Goal: Task Accomplishment & Management: Manage account settings

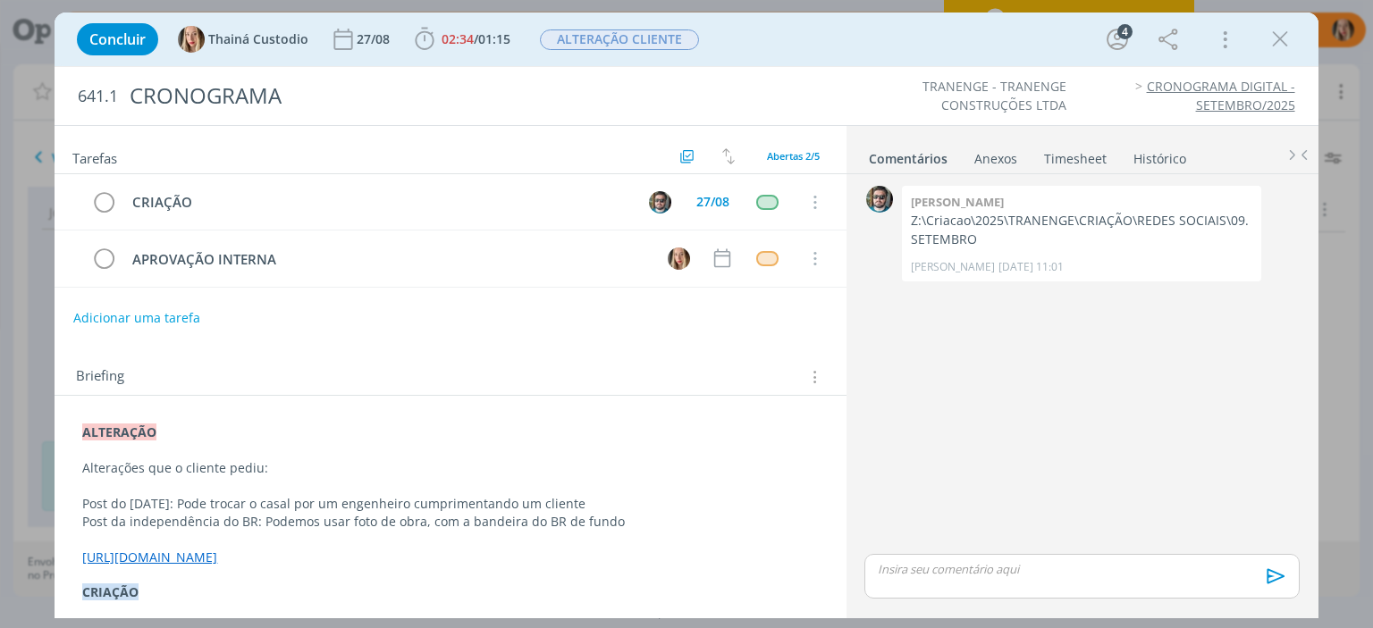
click at [1270, 42] on icon "dialog" at bounding box center [1280, 39] width 27 height 27
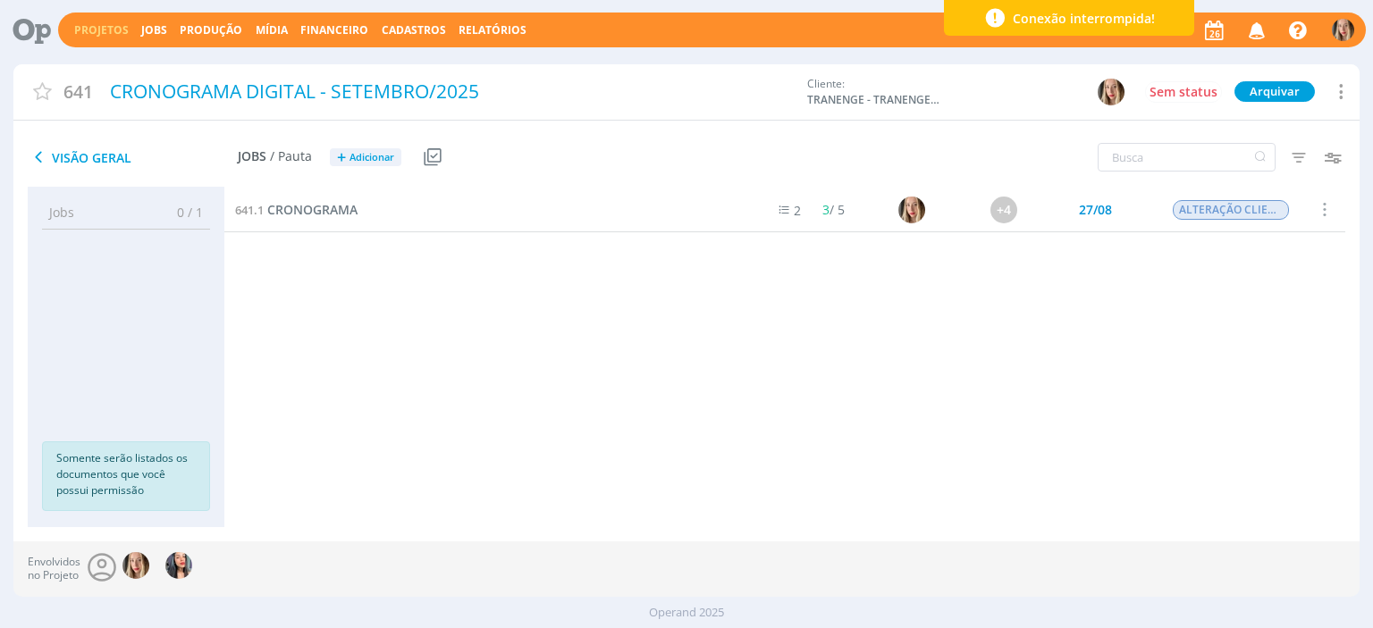
click at [88, 31] on link "Projetos" at bounding box center [101, 29] width 55 height 15
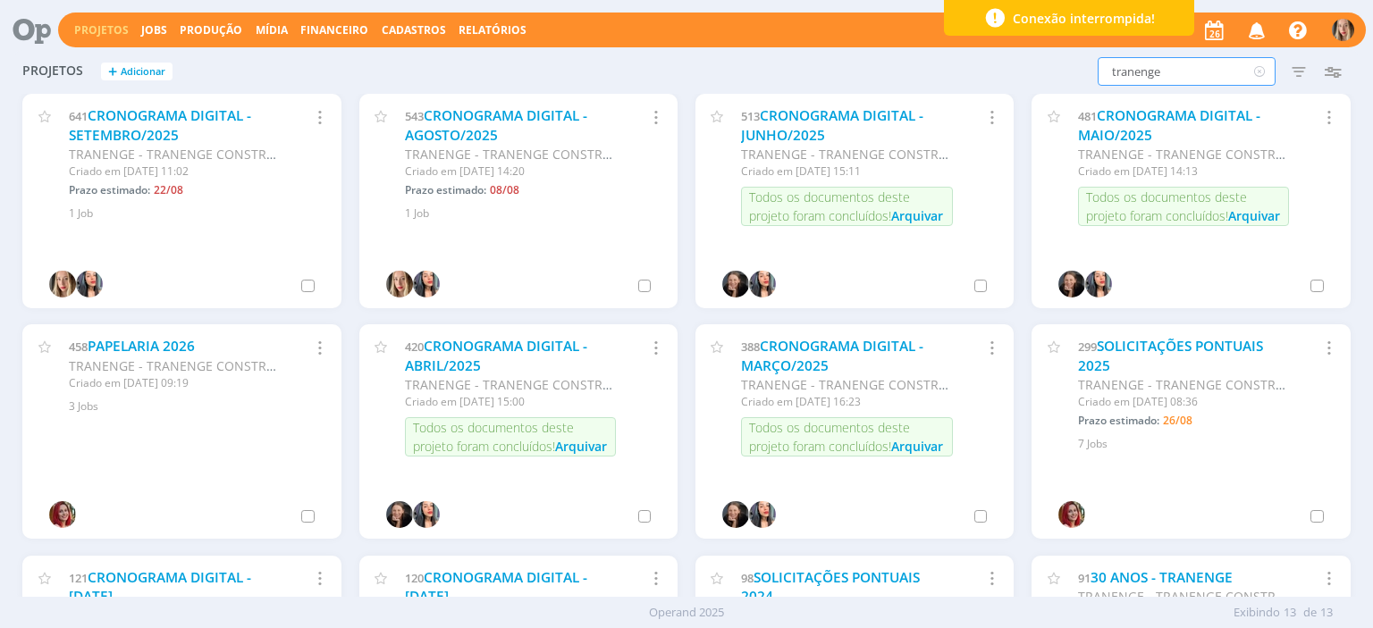
click at [1151, 67] on input "tranenge" at bounding box center [1187, 71] width 178 height 29
drag, startPoint x: 1176, startPoint y: 74, endPoint x: 1111, endPoint y: 92, distance: 66.8
click at [1111, 92] on div "Projetos + Adicionar tranenge Filtros Filtrar Limpar tranenge Status Clientes S…" at bounding box center [685, 72] width 1345 height 45
type input "lr marketing"
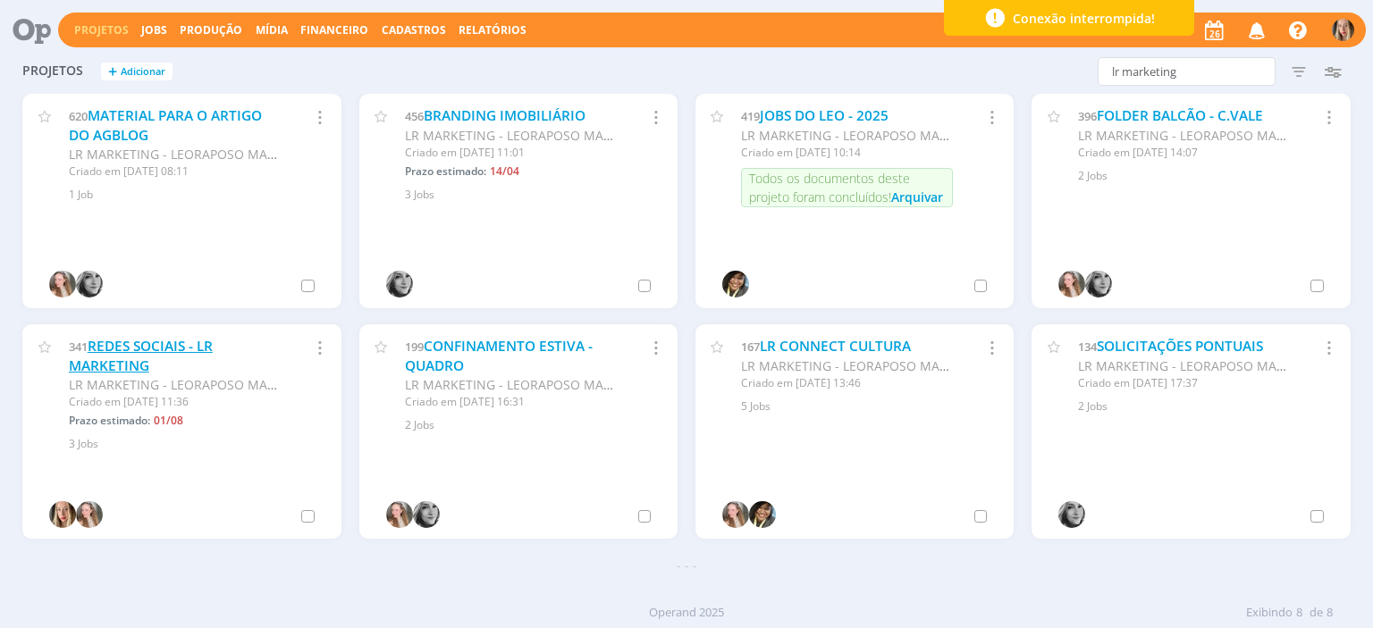
click at [149, 346] on link "REDES SOCIAIS - LR MARKETING" at bounding box center [141, 356] width 144 height 38
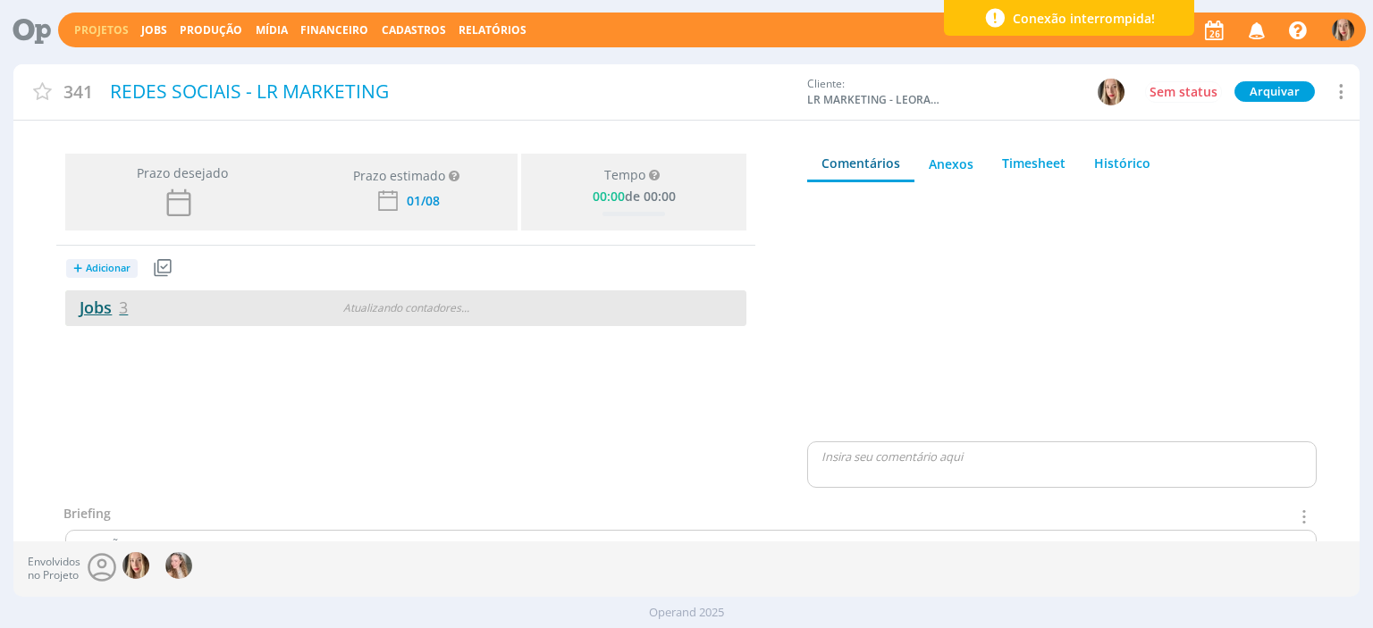
click at [98, 311] on link "Jobs 3" at bounding box center [96, 307] width 63 height 21
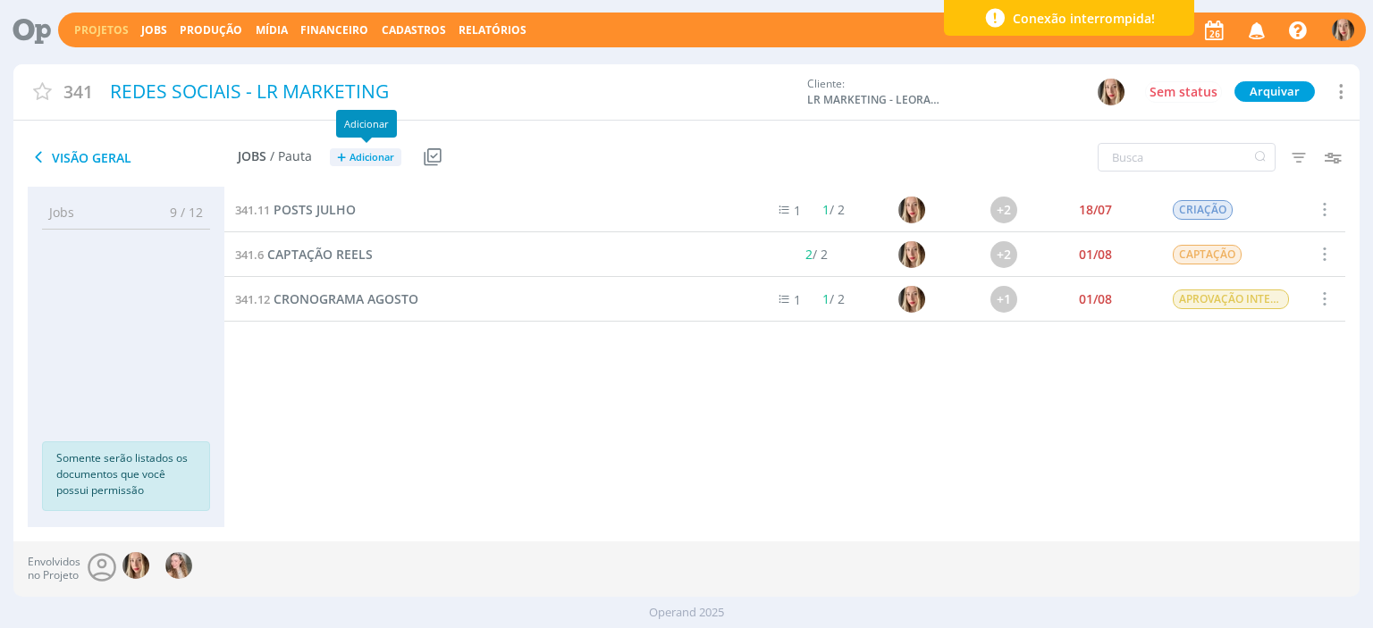
click at [377, 160] on span "Adicionar" at bounding box center [372, 158] width 45 height 12
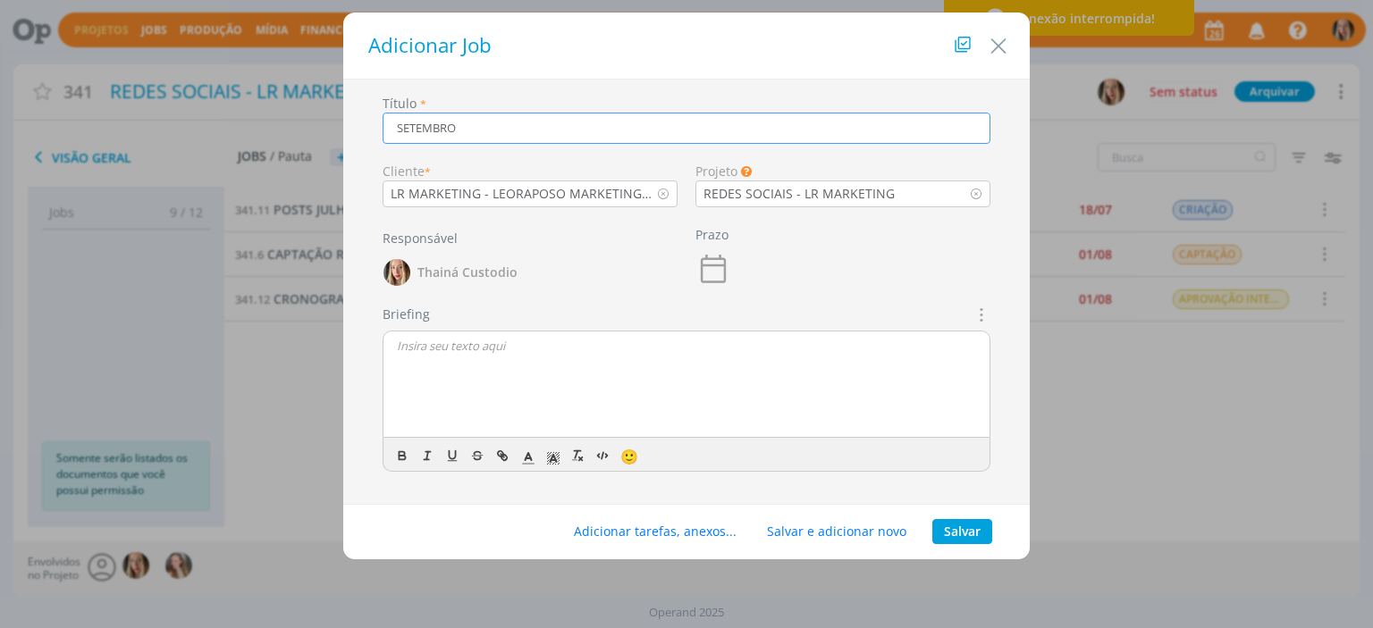
click at [982, 310] on icon "dialog" at bounding box center [980, 314] width 20 height 21
type input "SETEMBRO"
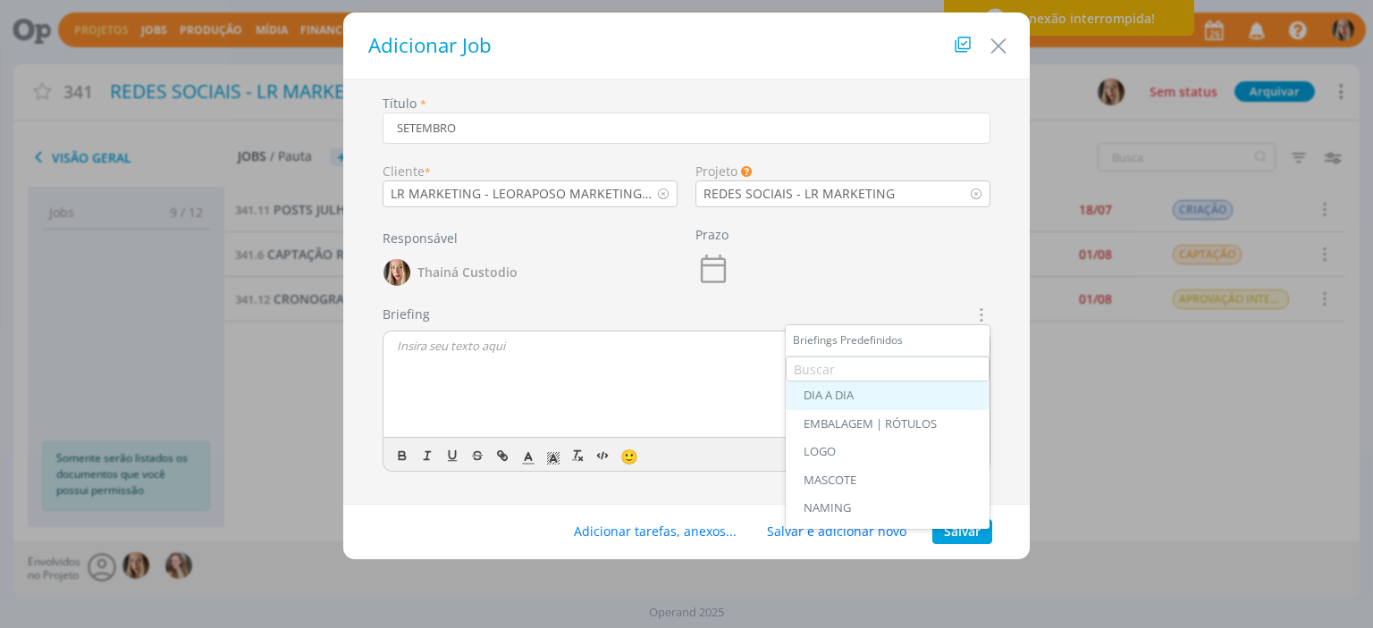
click at [826, 389] on div "DIA A DIA" at bounding box center [888, 396] width 168 height 14
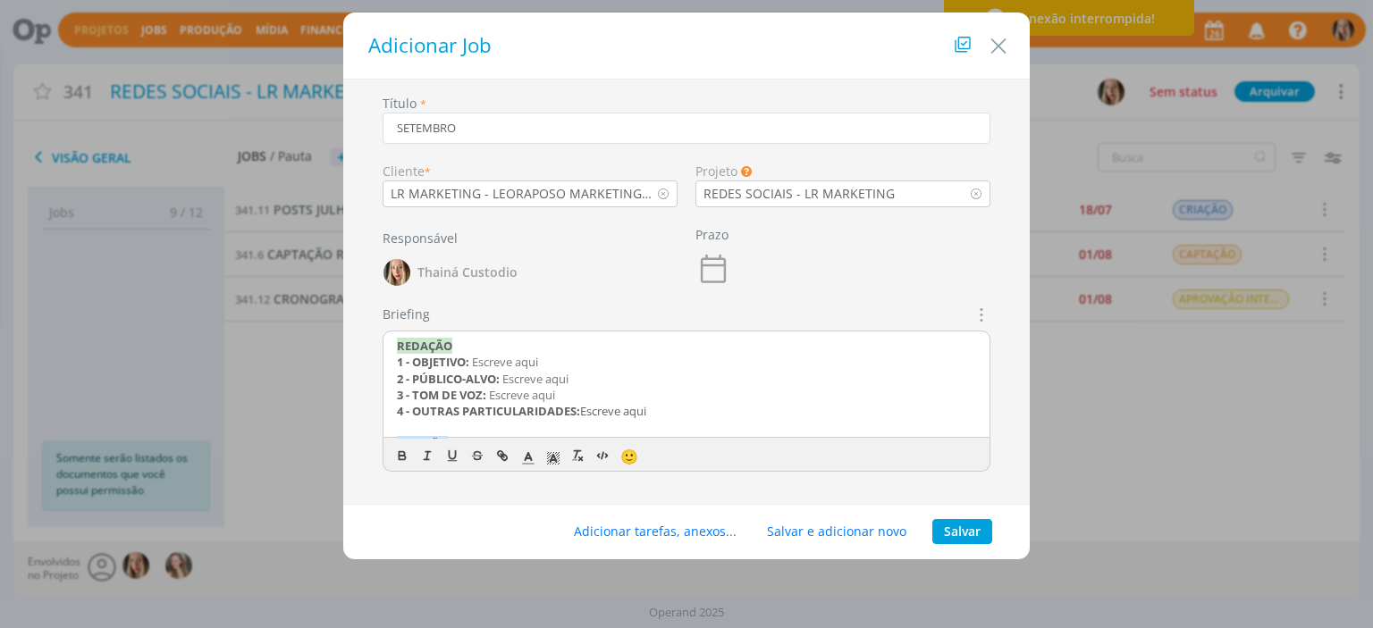
drag, startPoint x: 698, startPoint y: 408, endPoint x: 355, endPoint y: 321, distance: 354.1
click at [368, 326] on div "Título * SETEMBRO Cliente * LR MARKETING - LEORAPOSO MARKETING LTDA Projeto Os …" at bounding box center [686, 297] width 669 height 407
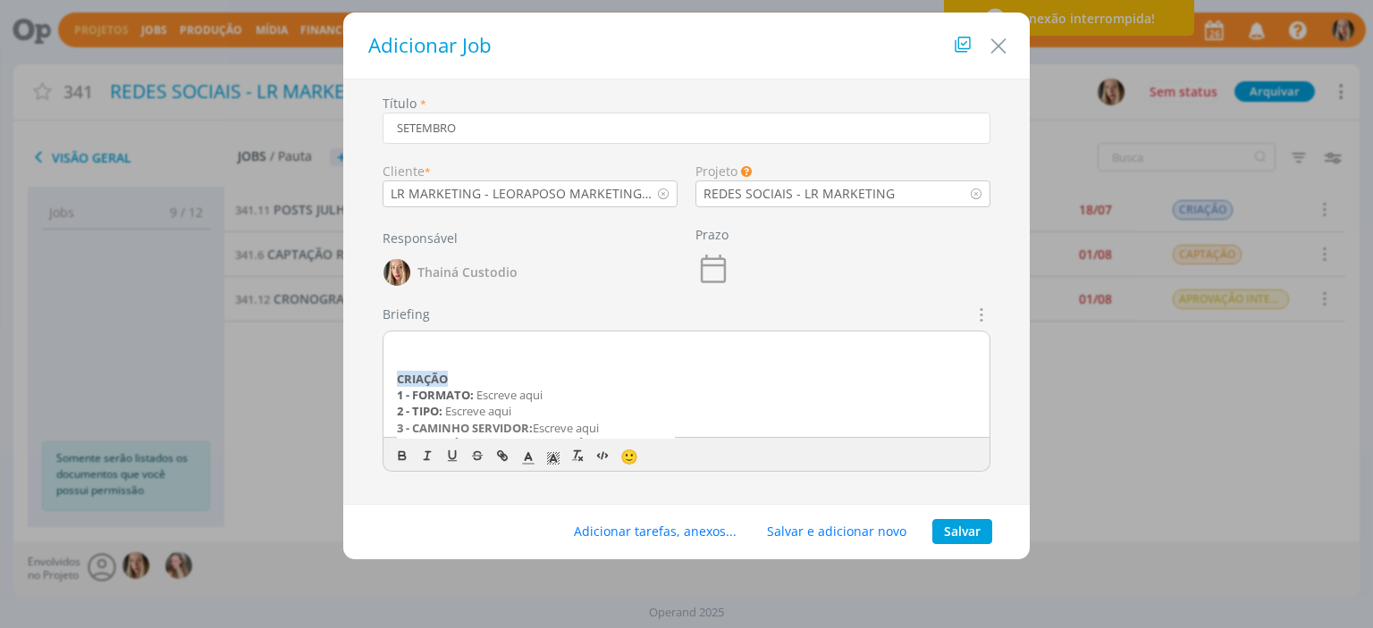
click at [390, 371] on div "CRIAÇÃO 1 - FORMATO: Escreve aqui 2 - TIPO: Escreve aqui 3 - CAMINHO SERVIDOR: …" at bounding box center [687, 385] width 606 height 107
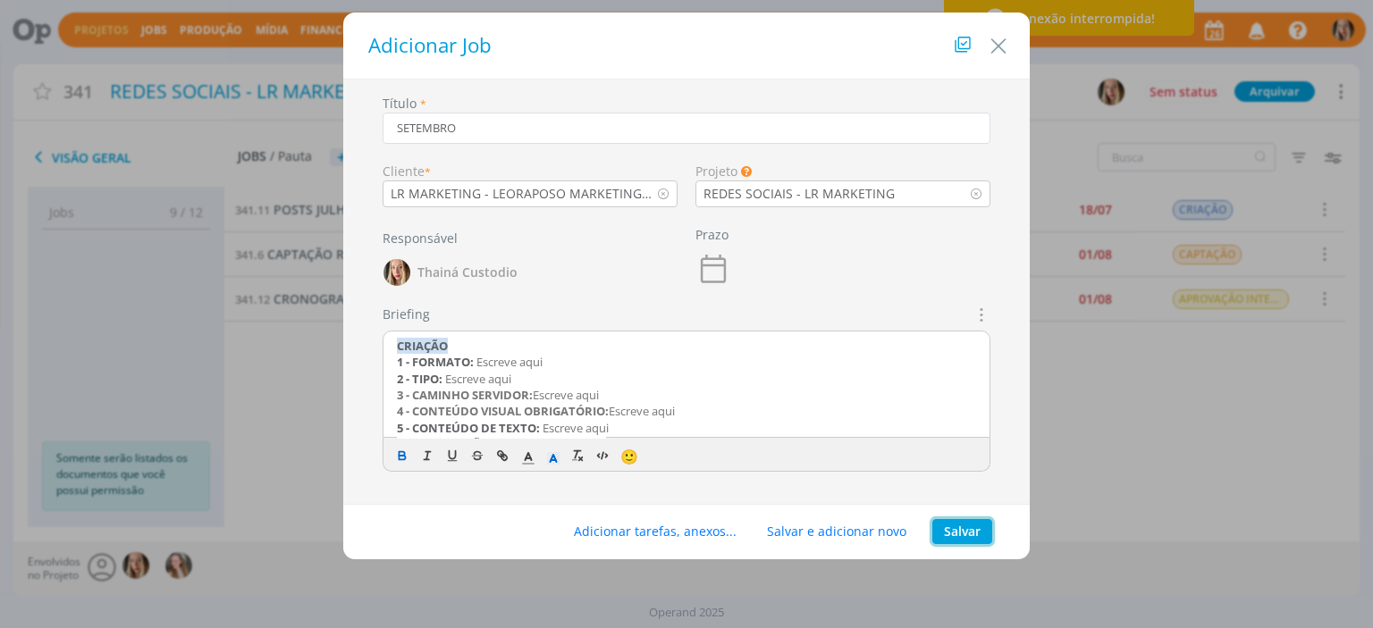
click at [960, 519] on button "Salvar" at bounding box center [962, 531] width 60 height 25
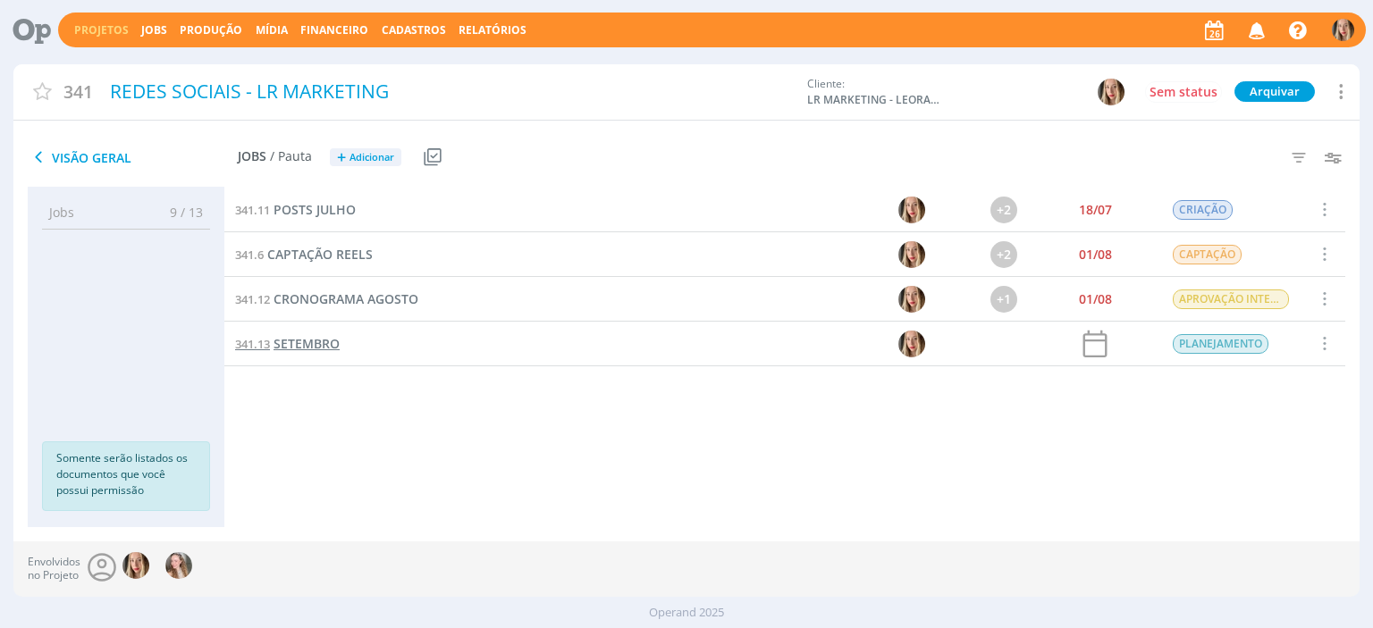
click at [316, 350] on span "SETEMBRO" at bounding box center [307, 343] width 66 height 17
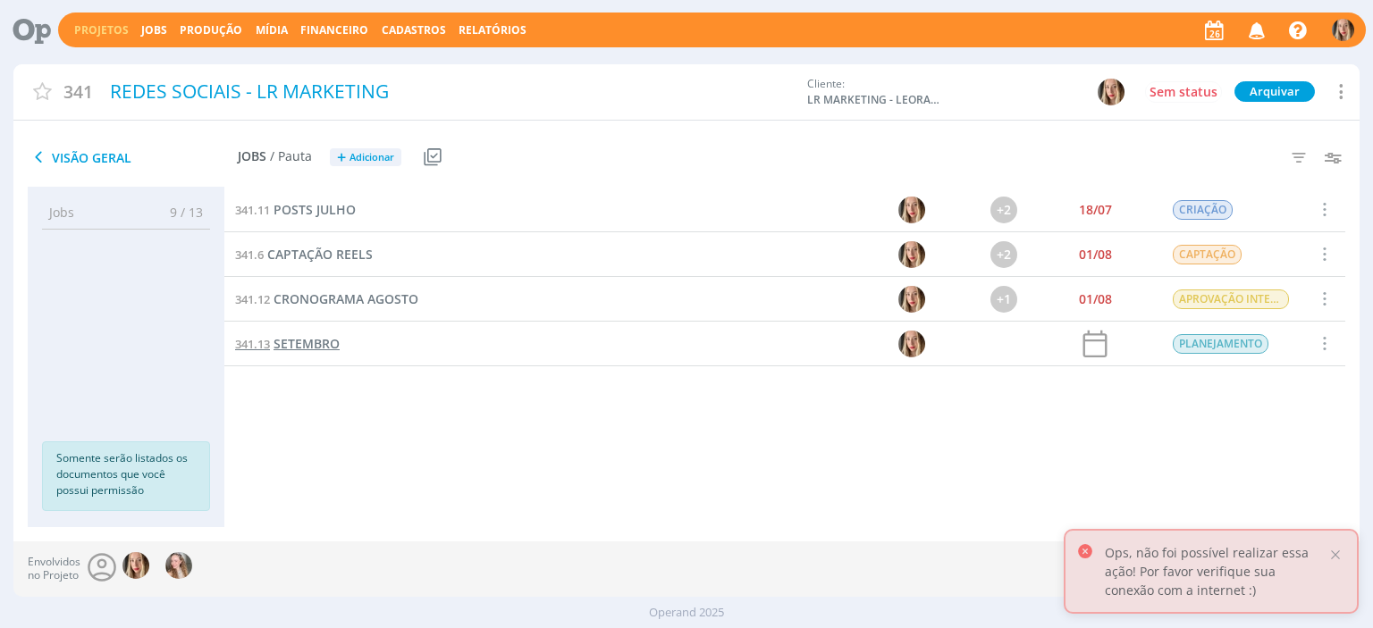
click at [319, 342] on span "SETEMBRO" at bounding box center [307, 343] width 66 height 17
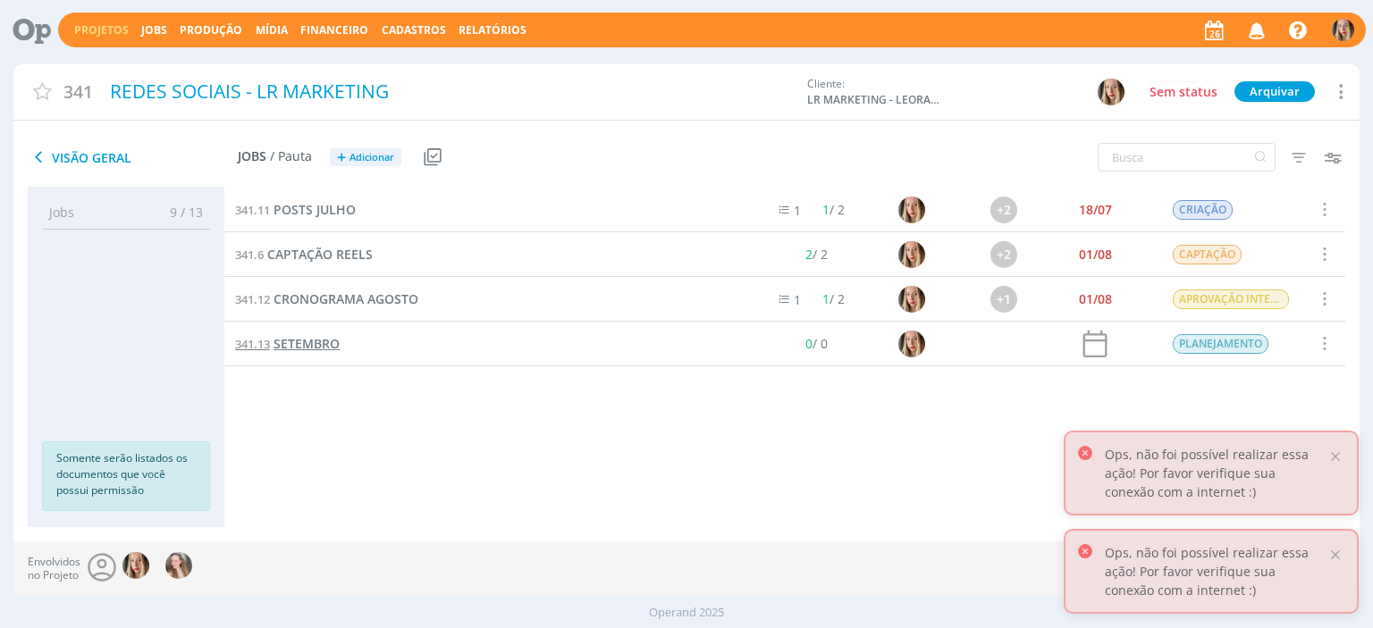
click at [313, 339] on span "SETEMBRO" at bounding box center [307, 343] width 66 height 17
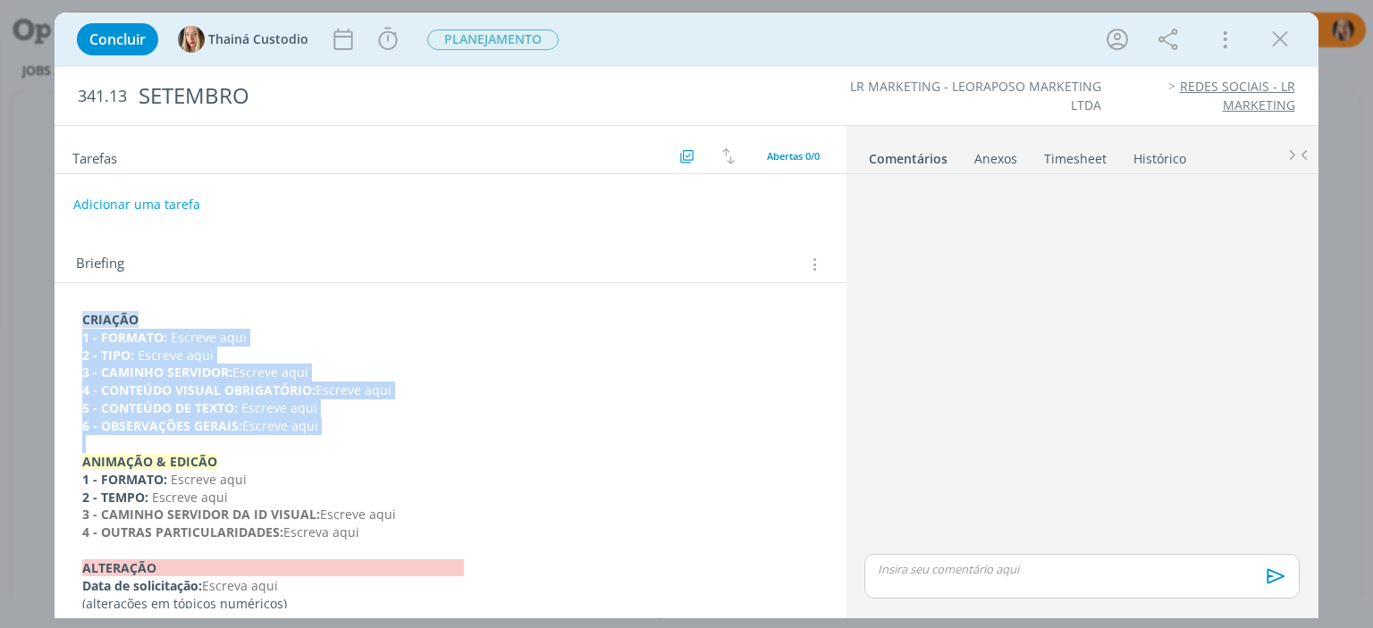
drag, startPoint x: 329, startPoint y: 437, endPoint x: 71, endPoint y: 333, distance: 278.7
click at [71, 333] on div "CRIAÇÃO 1 - FORMATO: Escreve aqui 2 - TIPO: Escreve aqui 3 - CAMINHO SERVIDOR: …" at bounding box center [450, 462] width 763 height 315
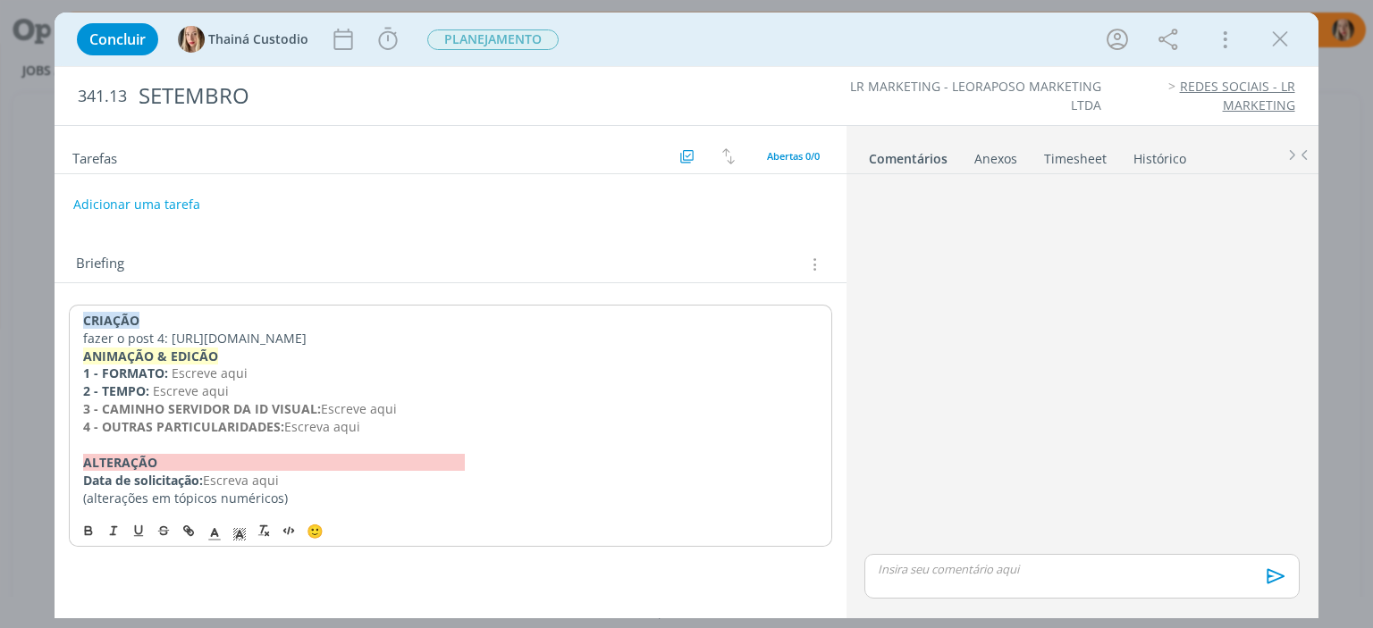
drag, startPoint x: 404, startPoint y: 355, endPoint x: 168, endPoint y: 339, distance: 236.6
click at [168, 339] on p "fazer o post 4: https://docs.google.com/presentation/d/1Uwz0zlZU-B9ME50iOPTDI8K…" at bounding box center [450, 339] width 734 height 18
click at [189, 538] on icon "dialog" at bounding box center [188, 531] width 14 height 14
type input "https://docs.google.com/presentation/d/1Uwz0zlZU-B9ME50iOPTDI8KaE13yIkGICw4kpQu…"
click at [519, 384] on link "dialog" at bounding box center [508, 390] width 51 height 17
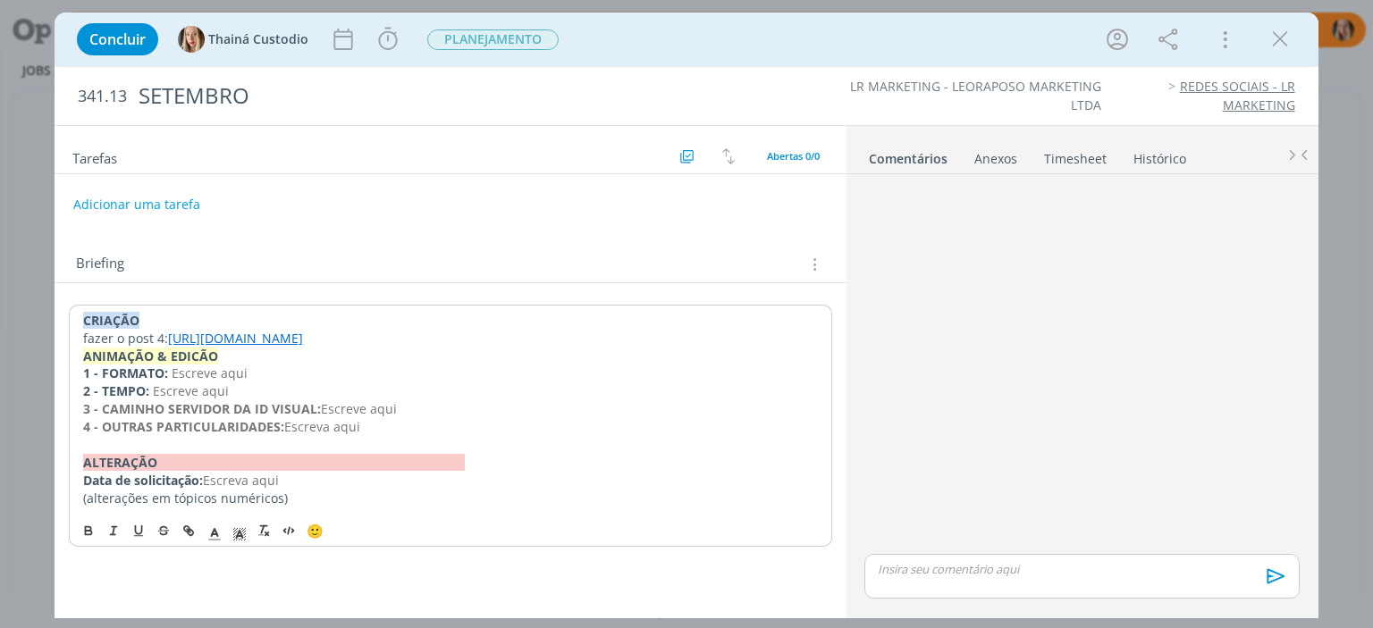
click at [495, 348] on p "fazer o post 4: https://docs.google.com/presentation/d/1Uwz0zlZU-B9ME50iOPTDI8K…" at bounding box center [450, 339] width 734 height 18
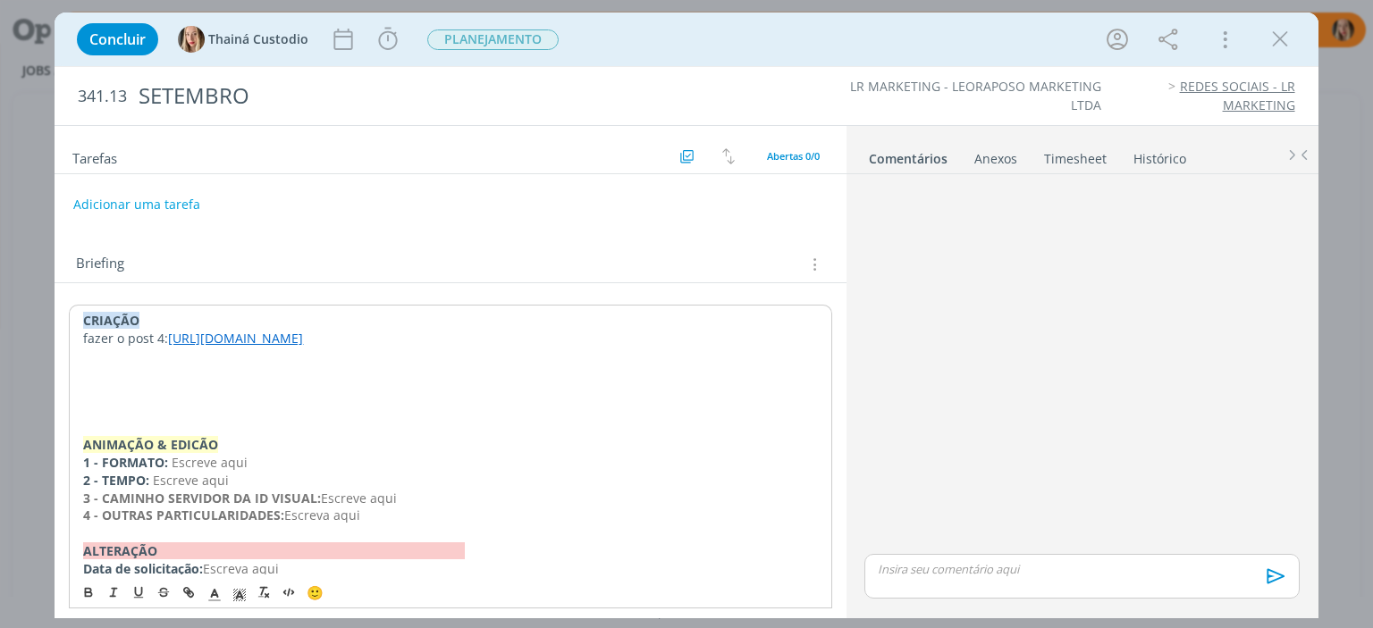
click at [526, 325] on p "CRIAÇÃO" at bounding box center [450, 321] width 734 height 18
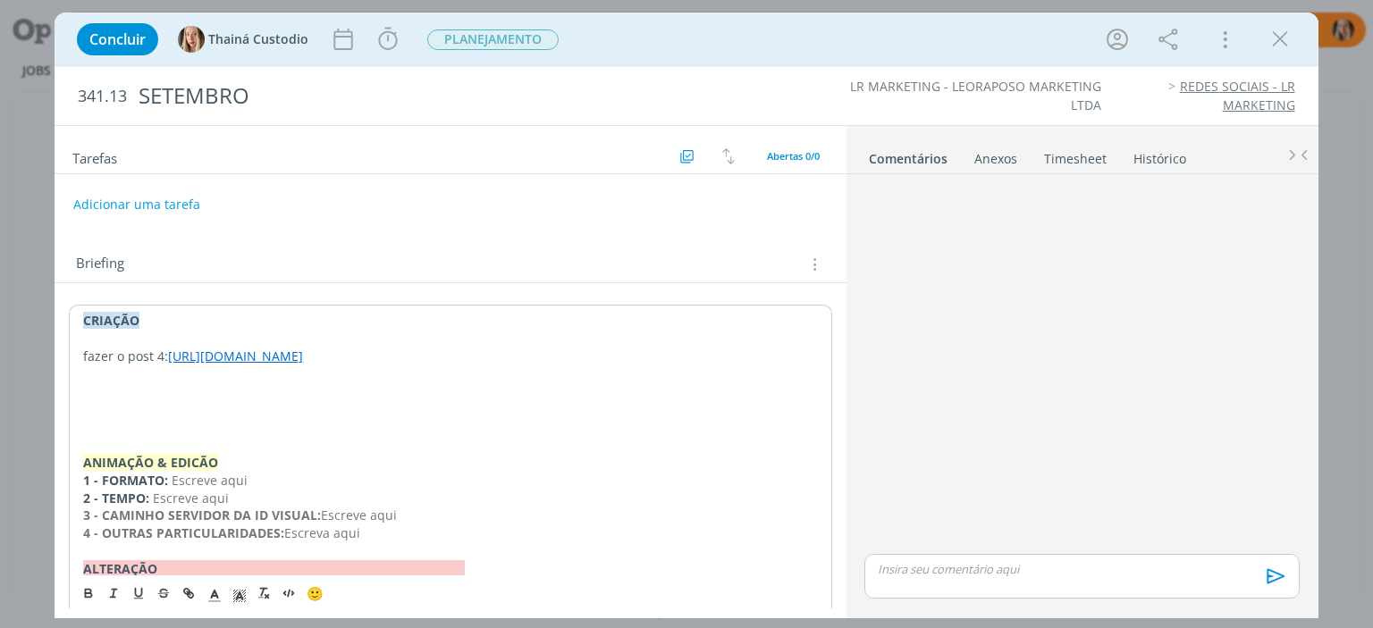
click at [87, 353] on p "fazer o post 4: https://docs.google.com/presentation/d/1Uwz0zlZU-B9ME50iOPTDI8K…" at bounding box center [450, 357] width 734 height 18
click at [413, 400] on p "dialog" at bounding box center [450, 391] width 736 height 18
click at [168, 196] on button "Adicionar uma tarefa" at bounding box center [135, 204] width 127 height 30
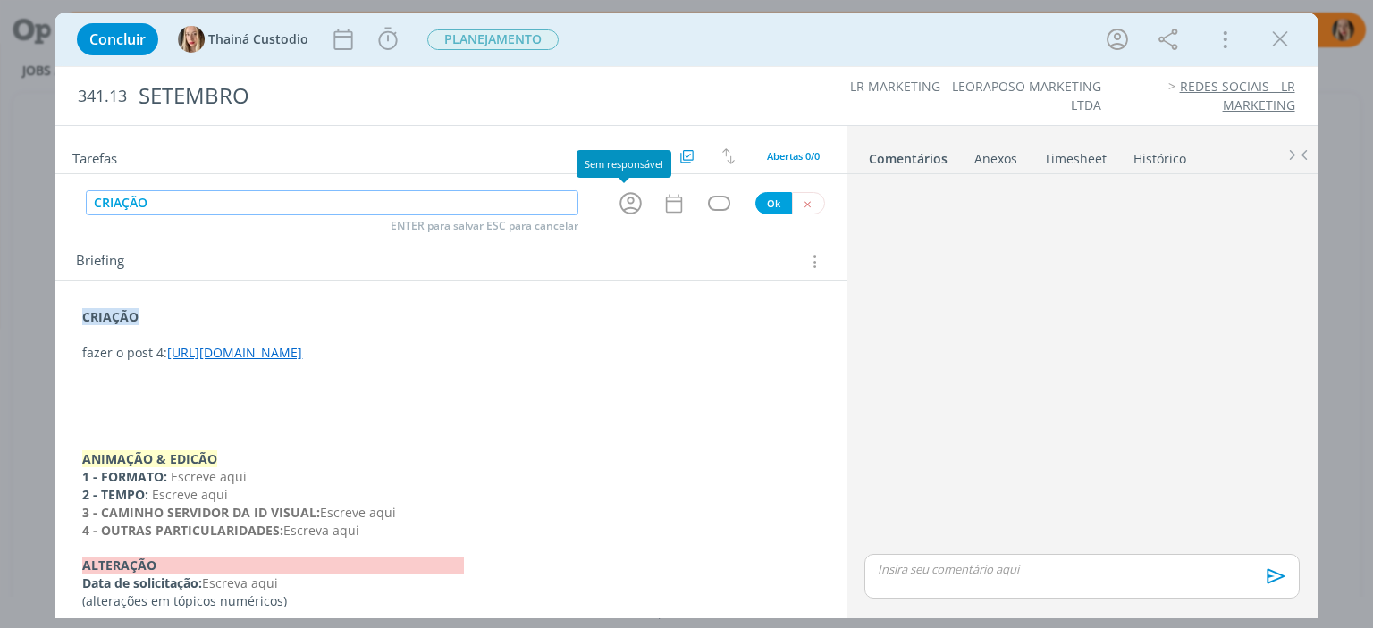
click at [618, 200] on icon "dialog" at bounding box center [631, 204] width 28 height 28
type input "CRIAÇÃO"
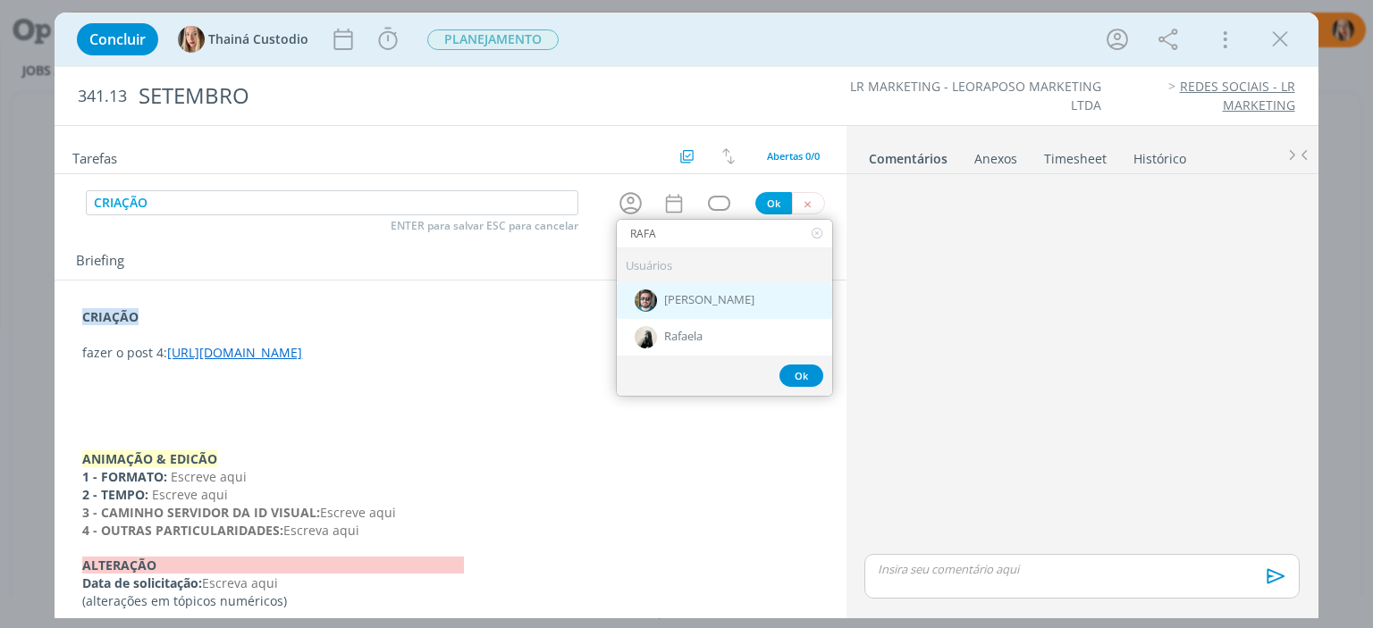
type input "RAFA"
click at [676, 314] on div "[PERSON_NAME]" at bounding box center [724, 301] width 215 height 37
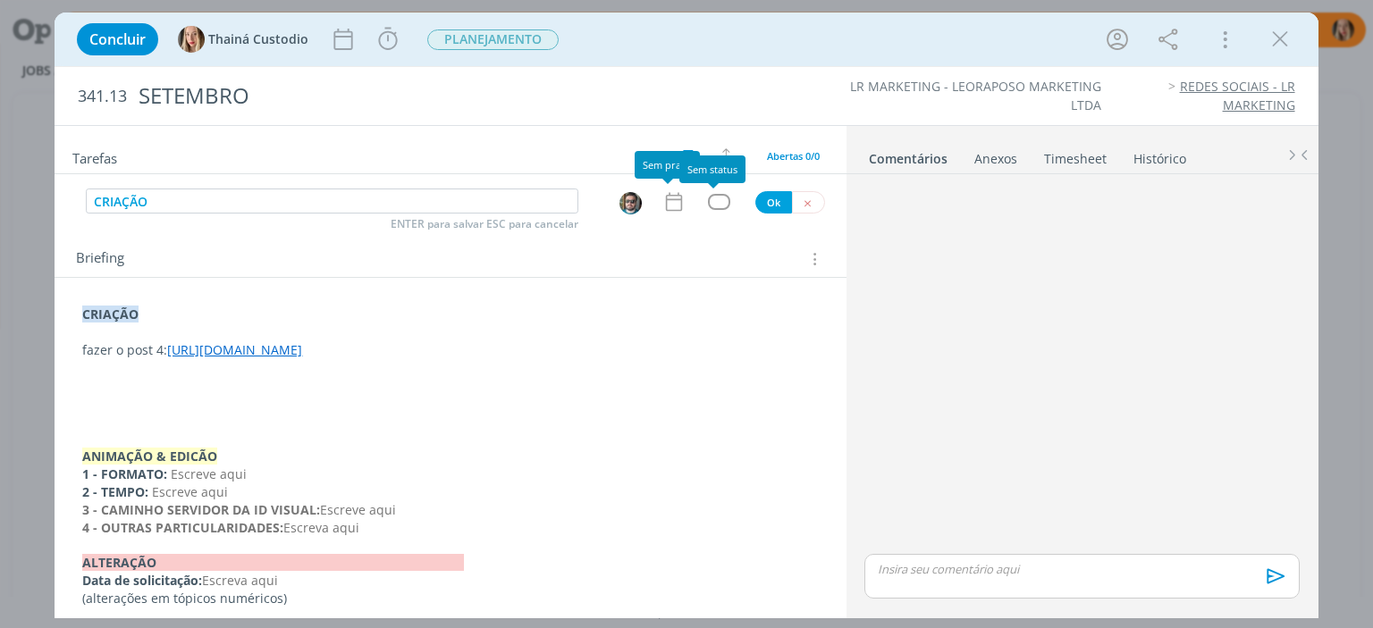
click at [713, 203] on div "dialog" at bounding box center [719, 201] width 22 height 15
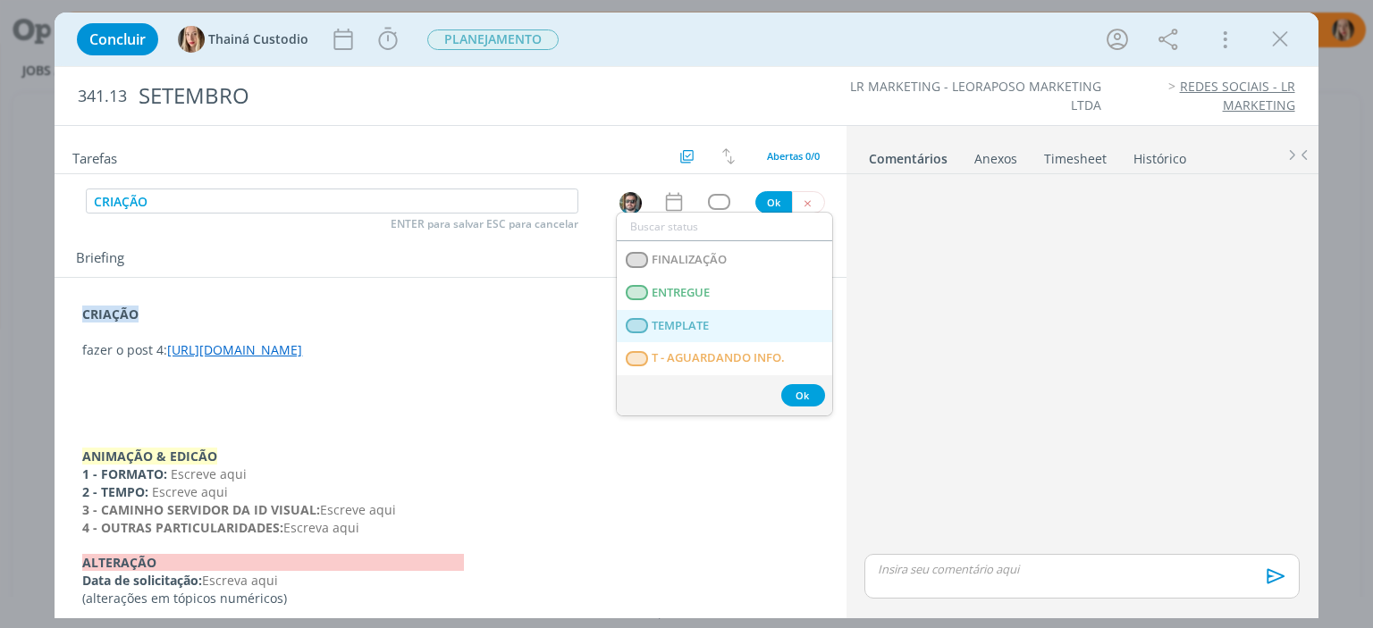
scroll to position [447, 0]
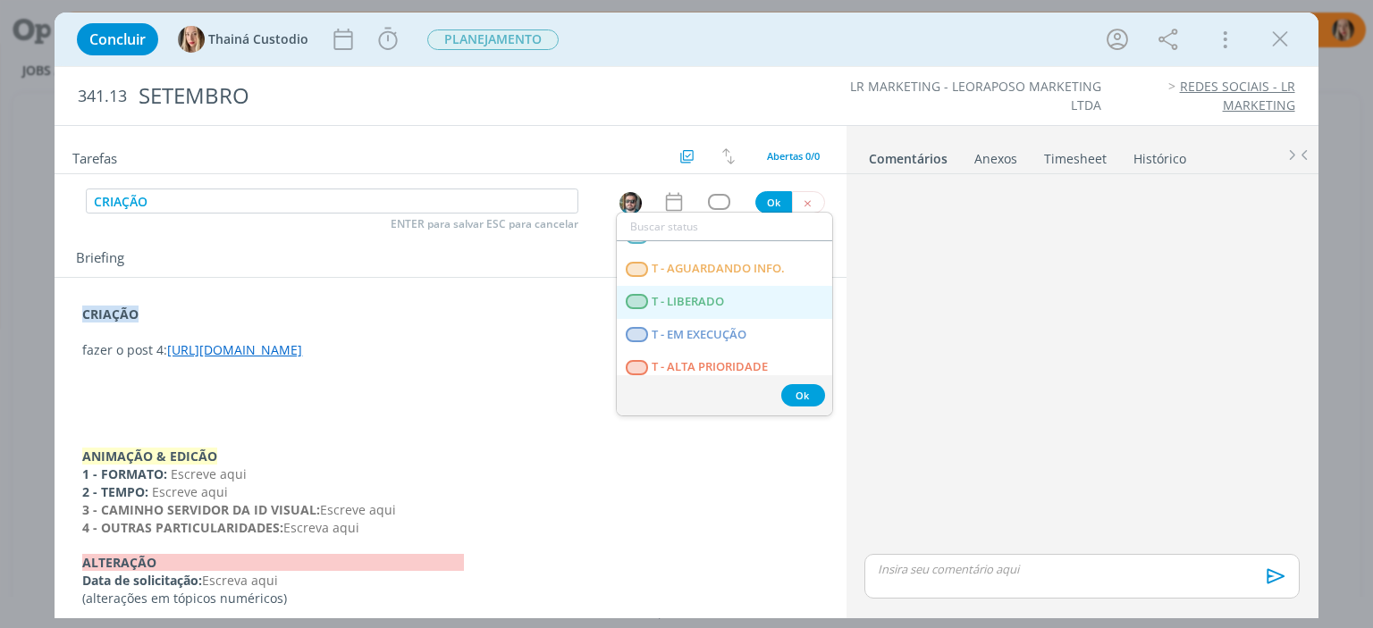
click at [700, 306] on span "T - LIBERADO" at bounding box center [689, 302] width 72 height 14
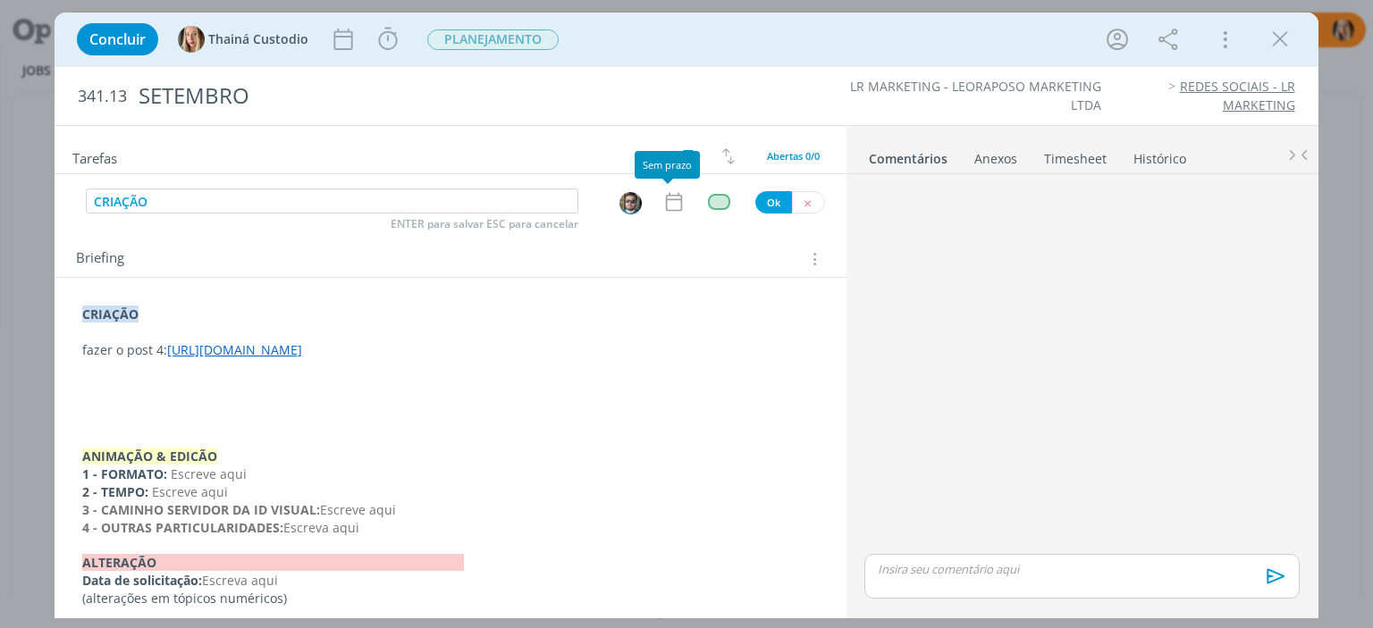
click at [668, 203] on icon "dialog" at bounding box center [673, 201] width 23 height 23
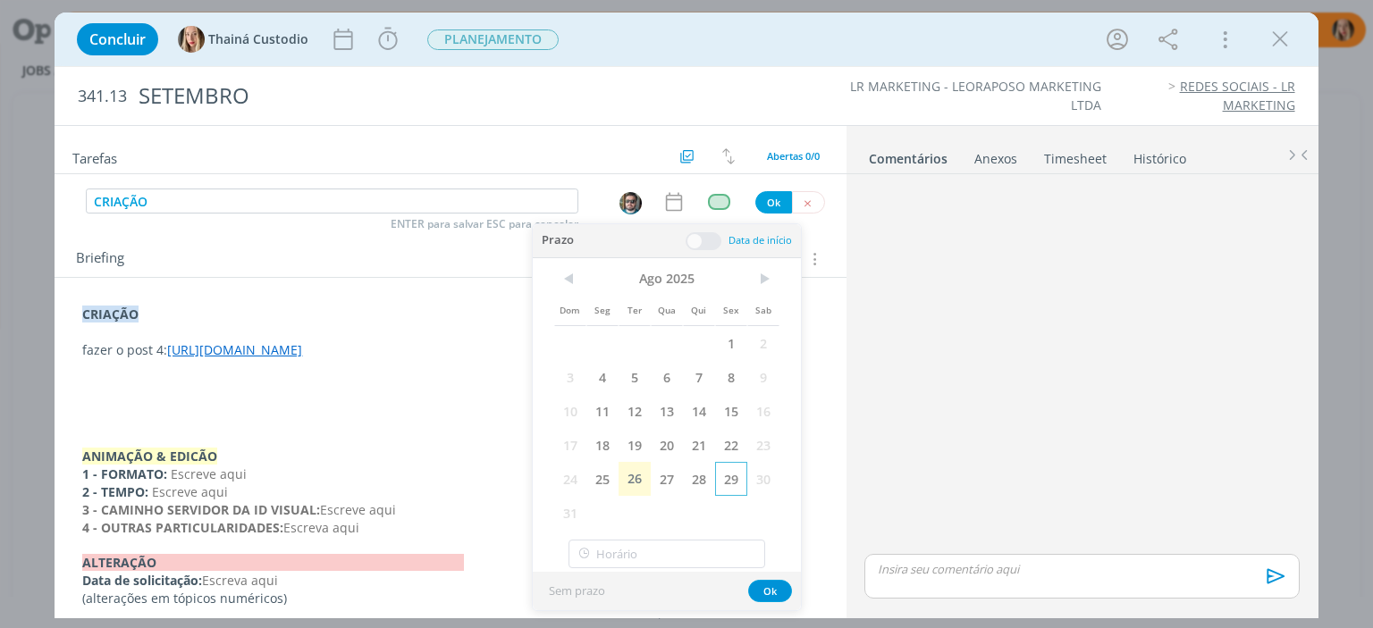
click at [730, 478] on span "29" at bounding box center [731, 479] width 32 height 34
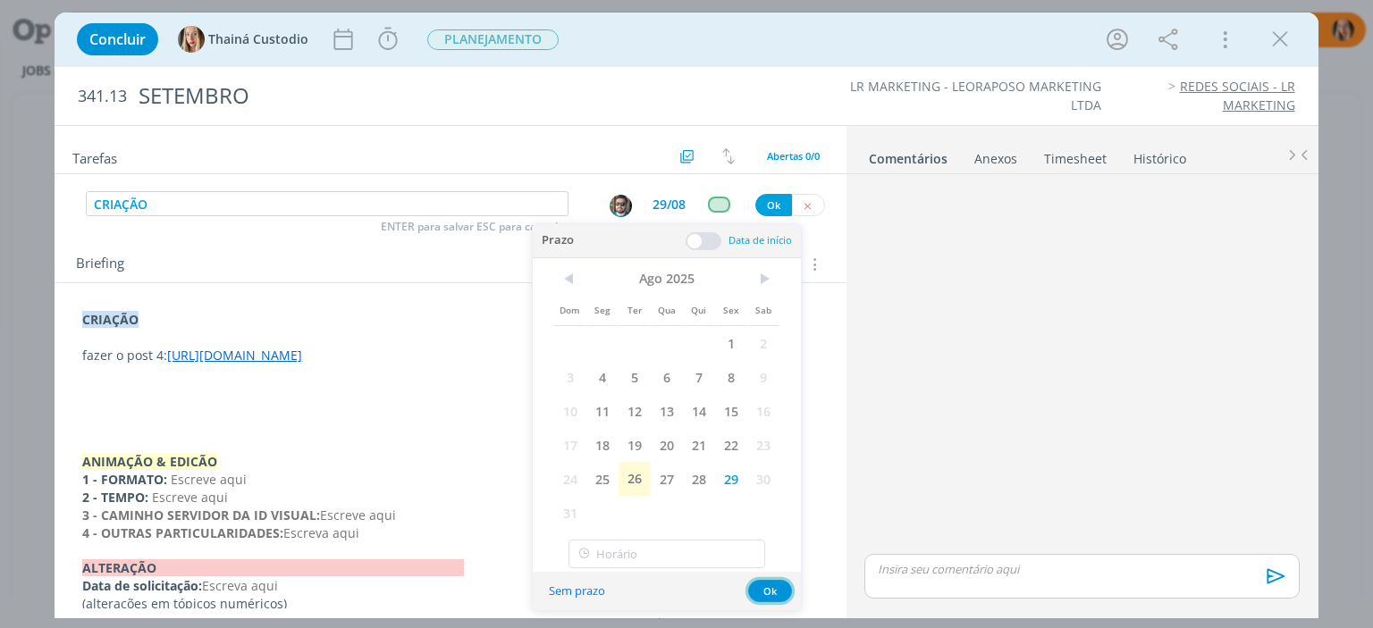
click at [780, 586] on button "Ok" at bounding box center [770, 591] width 44 height 22
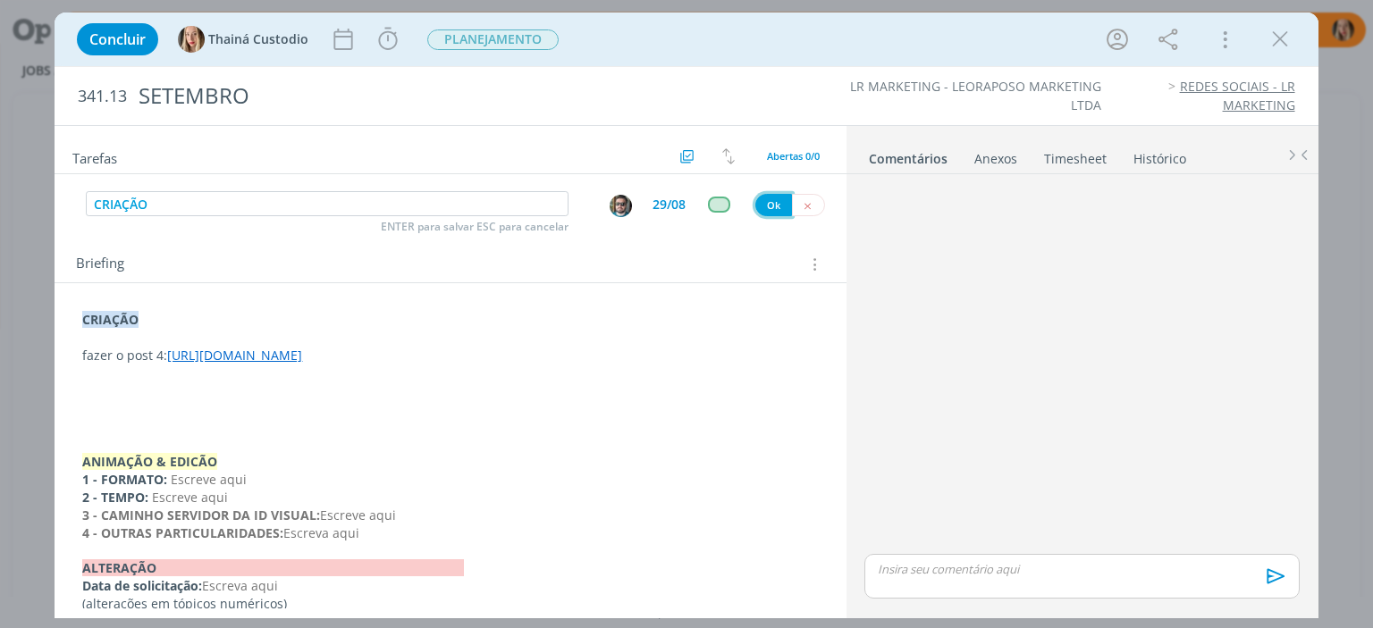
click at [768, 196] on button "Ok" at bounding box center [773, 205] width 37 height 22
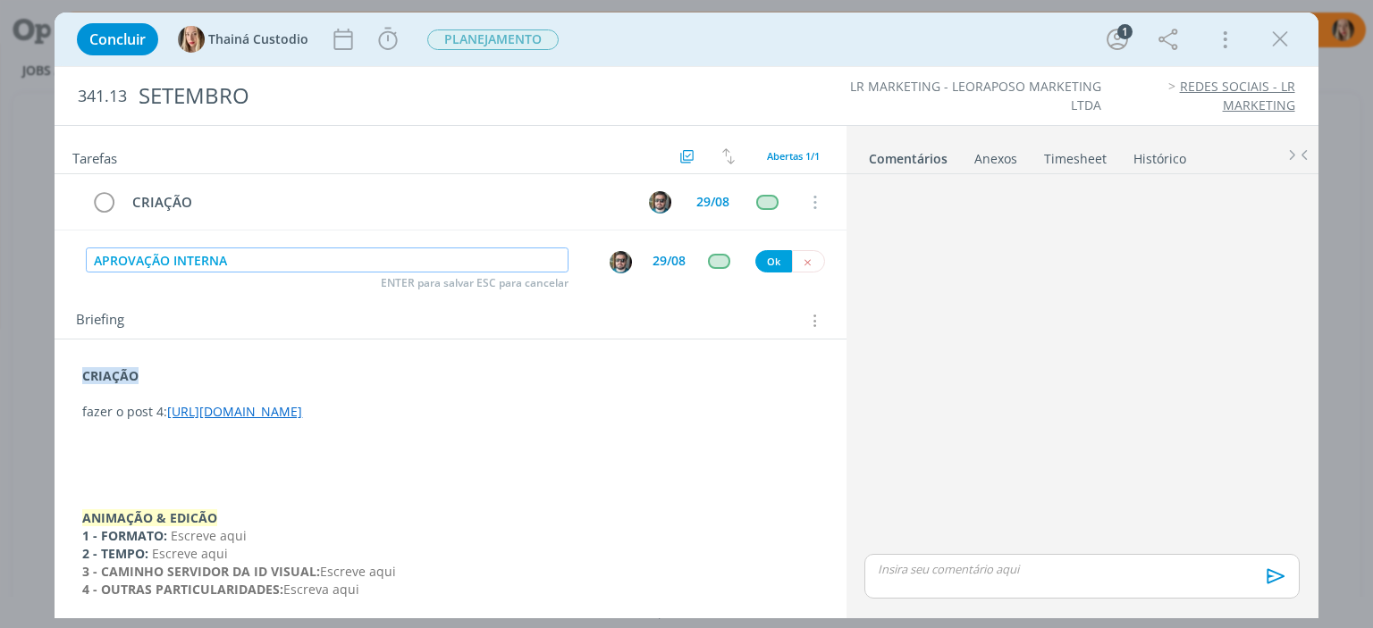
click at [614, 266] on img "dialog" at bounding box center [621, 262] width 22 height 22
type input "APROVAÇÃO INTERNA"
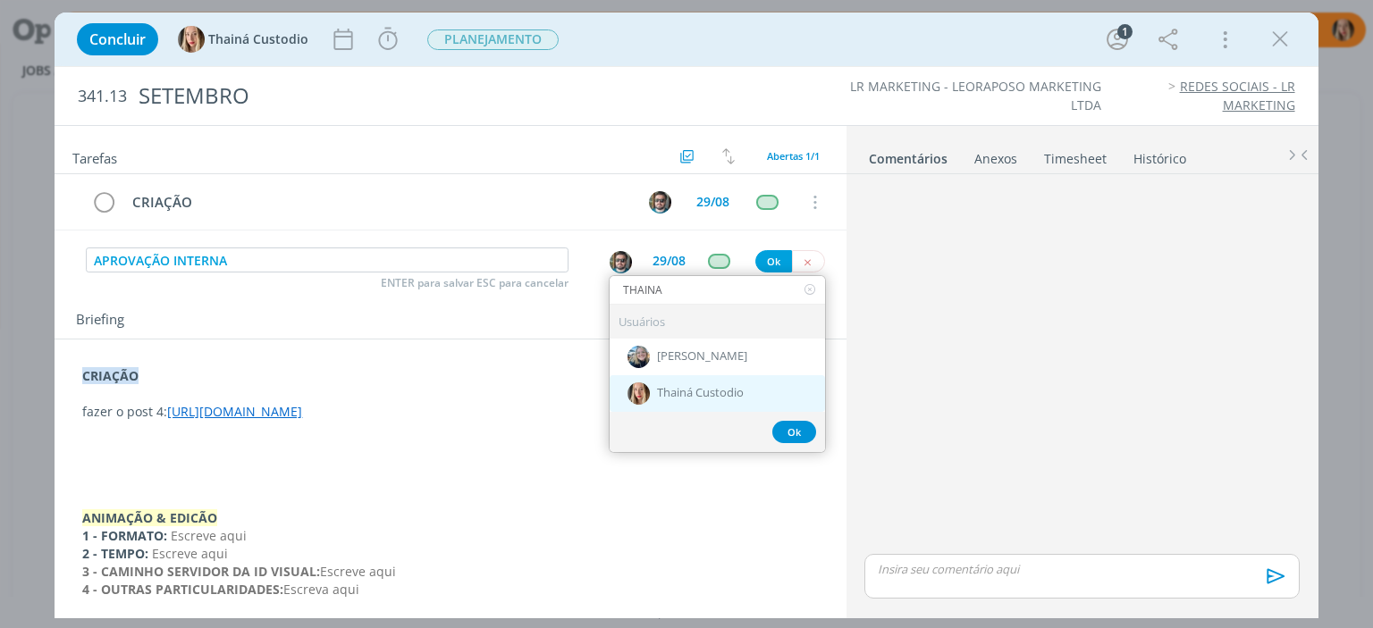
type input "THAINA"
click at [687, 395] on span "Thainá Custodio" at bounding box center [700, 394] width 87 height 14
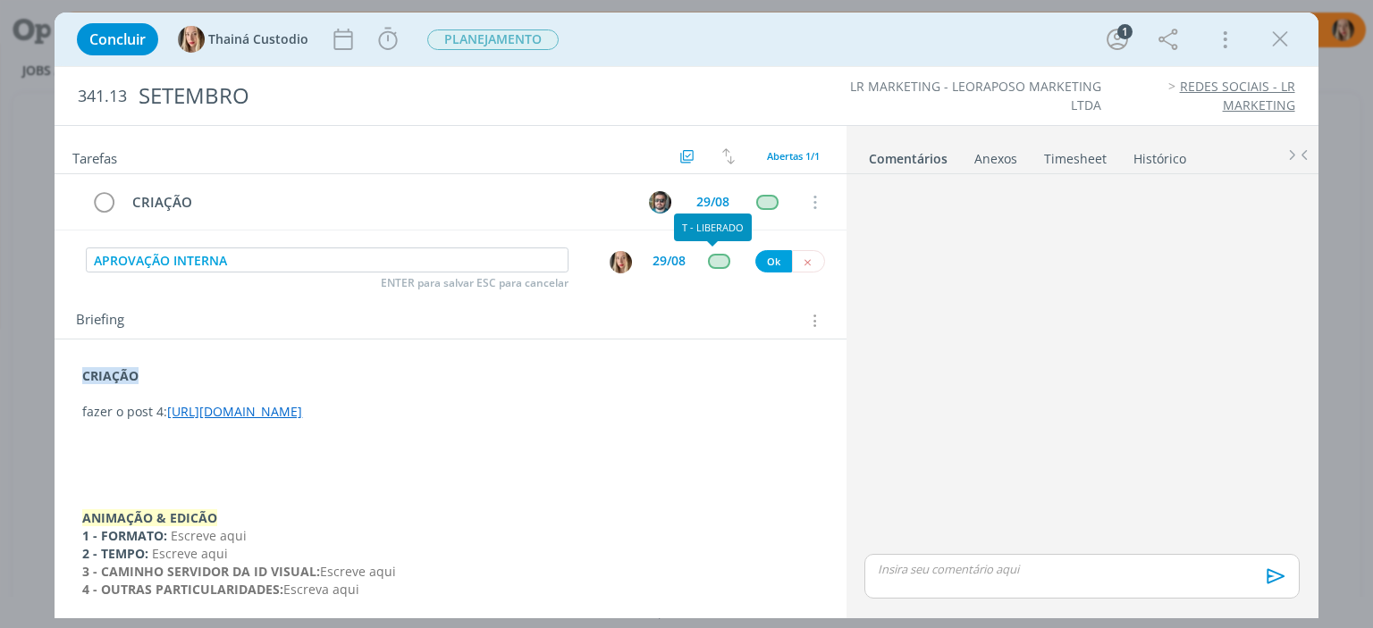
click at [721, 257] on div "dialog" at bounding box center [719, 261] width 22 height 15
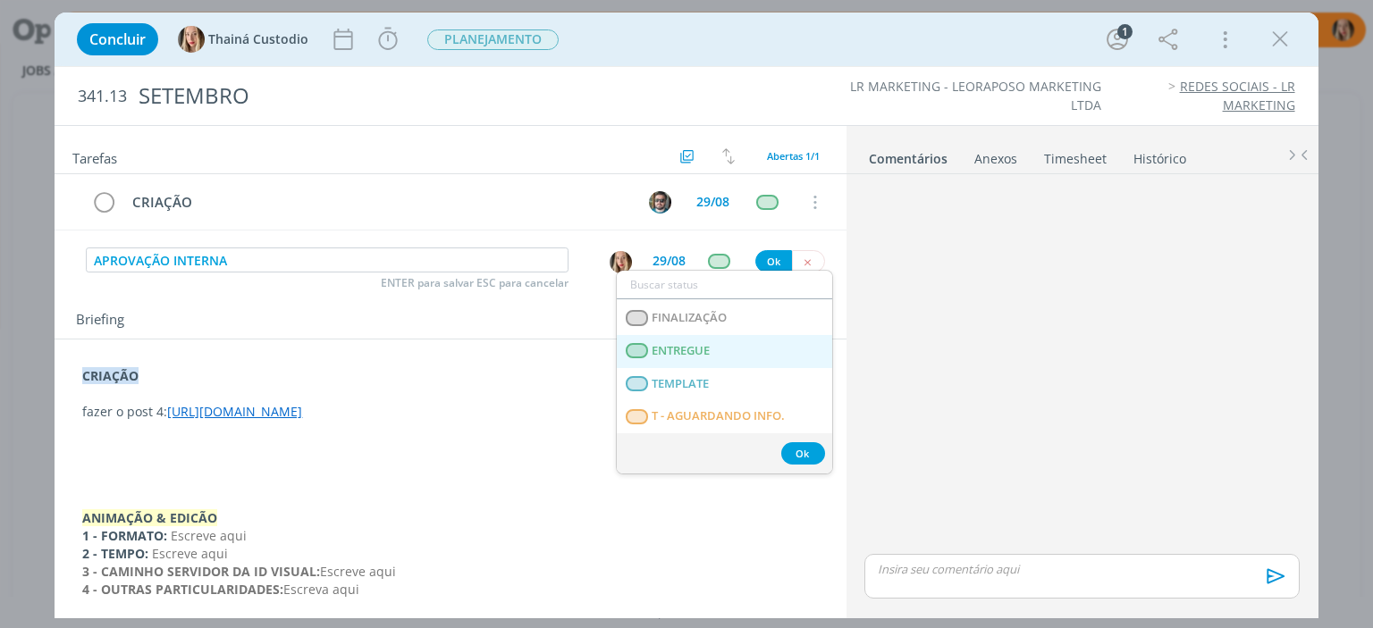
scroll to position [423, 0]
click at [715, 351] on span "T - AGUARDANDO INFO." at bounding box center [719, 351] width 133 height 14
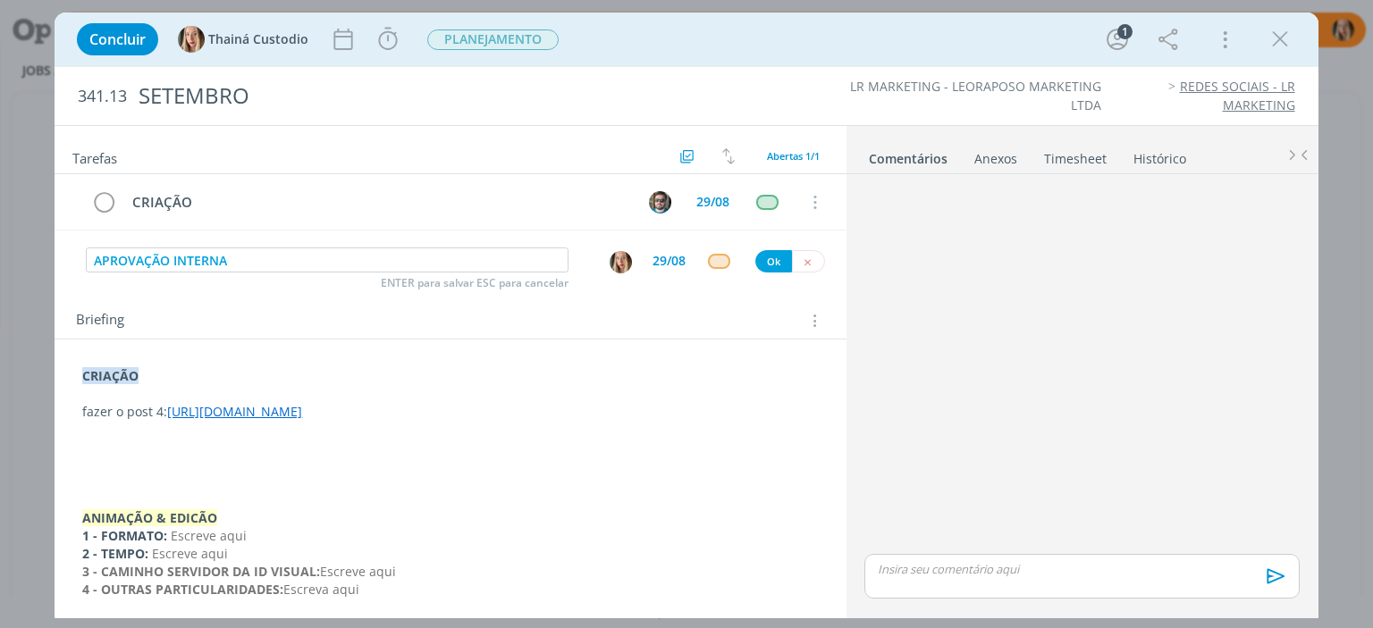
click at [660, 263] on div "29/08" at bounding box center [669, 261] width 33 height 13
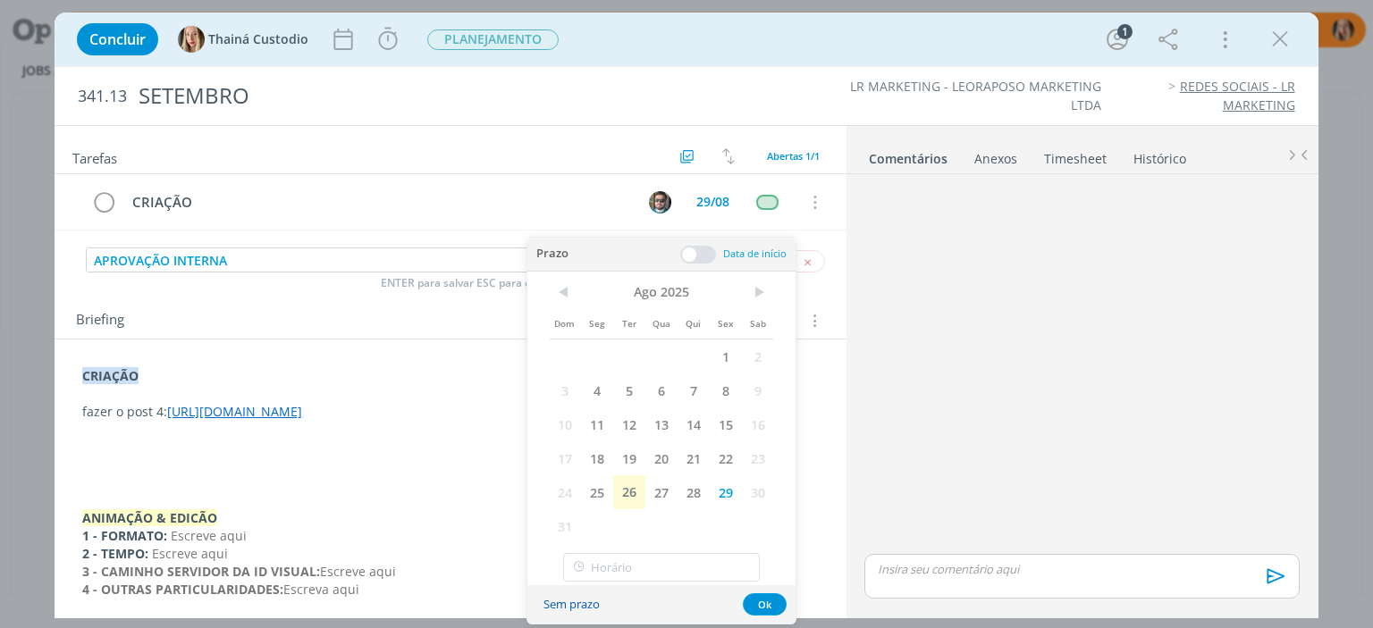
click at [554, 610] on button "Sem prazo" at bounding box center [572, 605] width 80 height 24
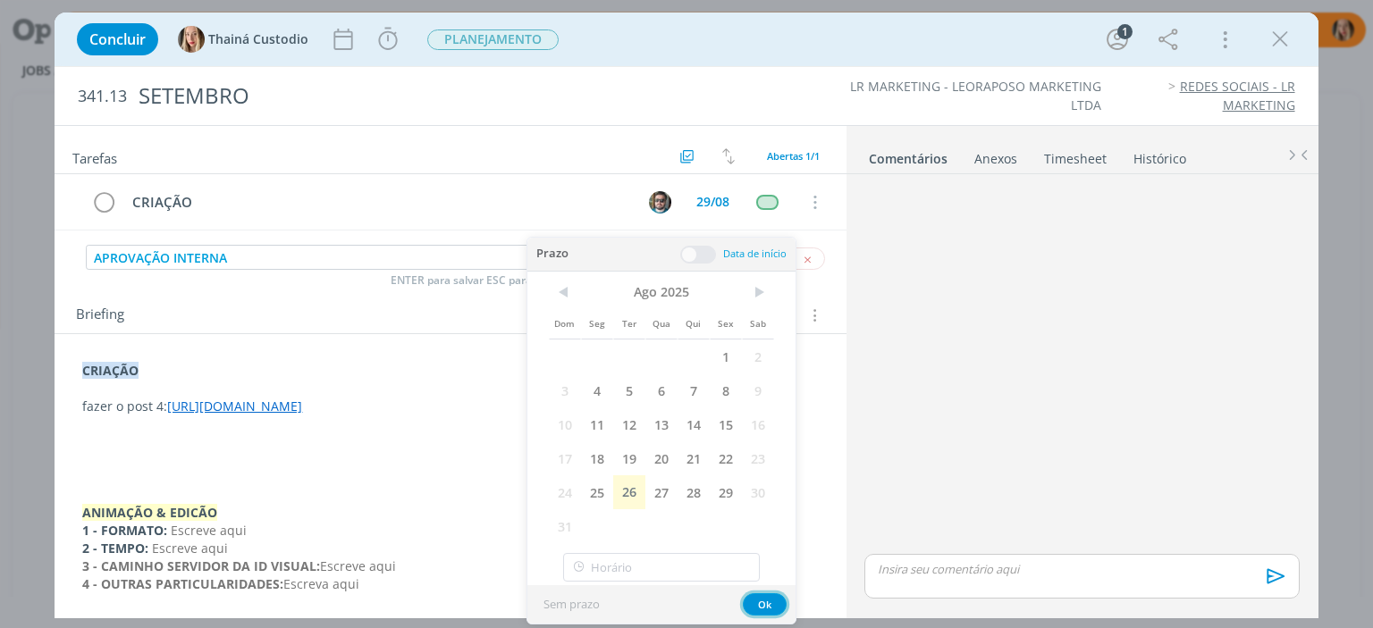
click at [764, 603] on button "Ok" at bounding box center [765, 605] width 44 height 22
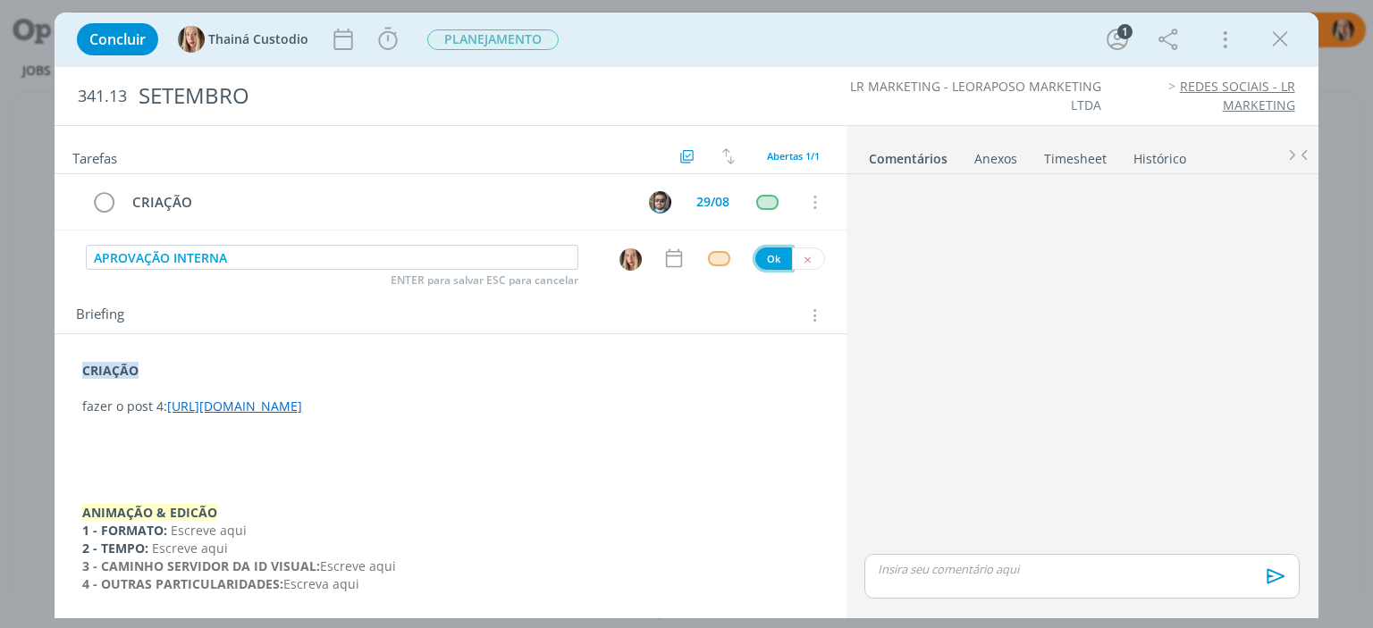
click at [771, 261] on button "Ok" at bounding box center [773, 259] width 37 height 22
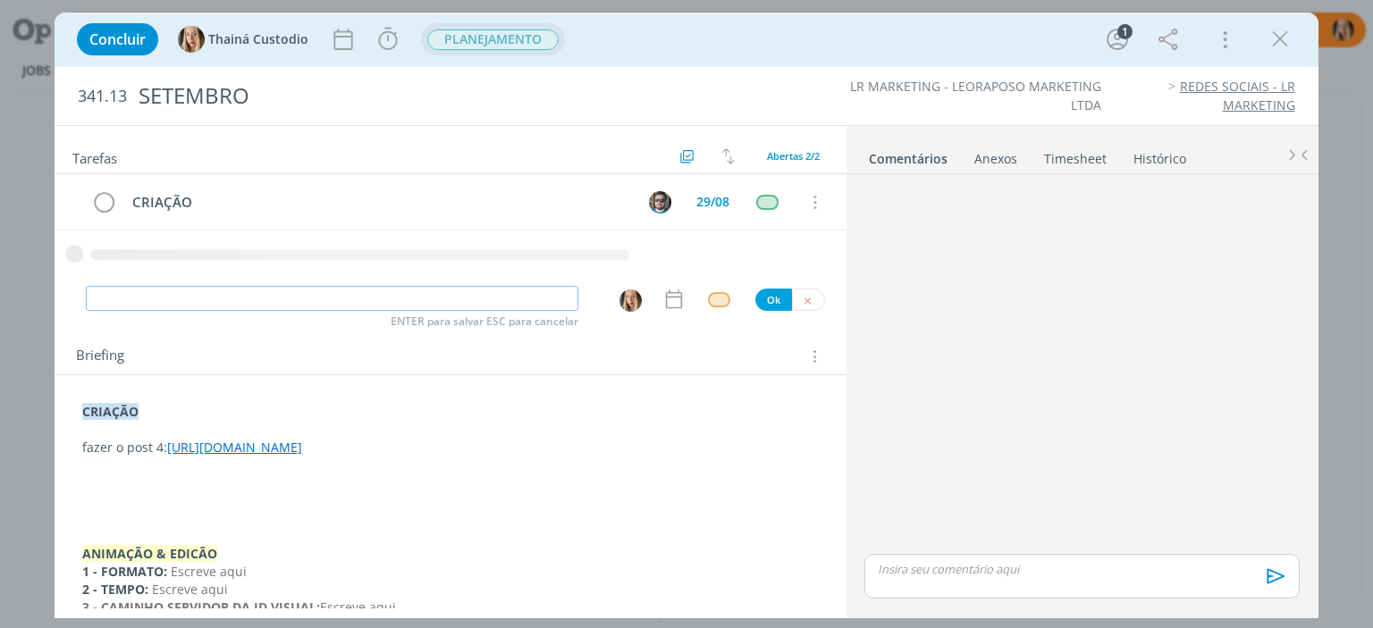
click at [495, 38] on span "PLANEJAMENTO" at bounding box center [492, 40] width 131 height 21
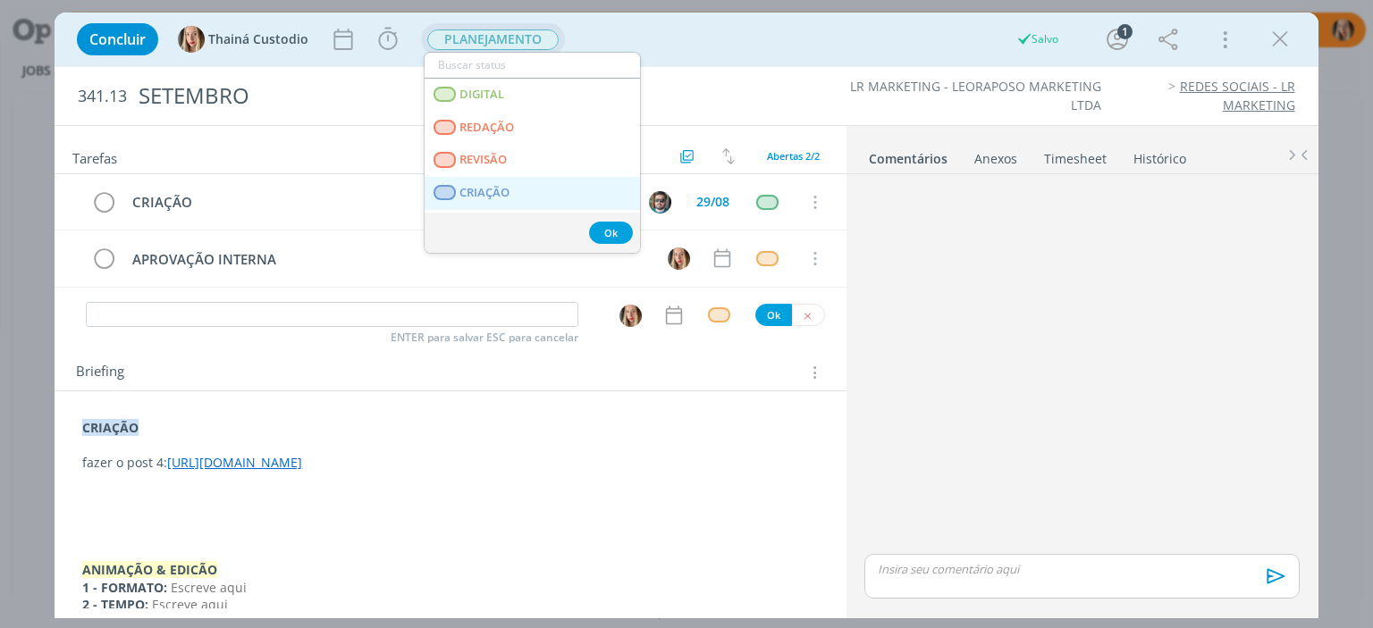
click at [503, 189] on span "CRIAÇÃO" at bounding box center [485, 193] width 50 height 14
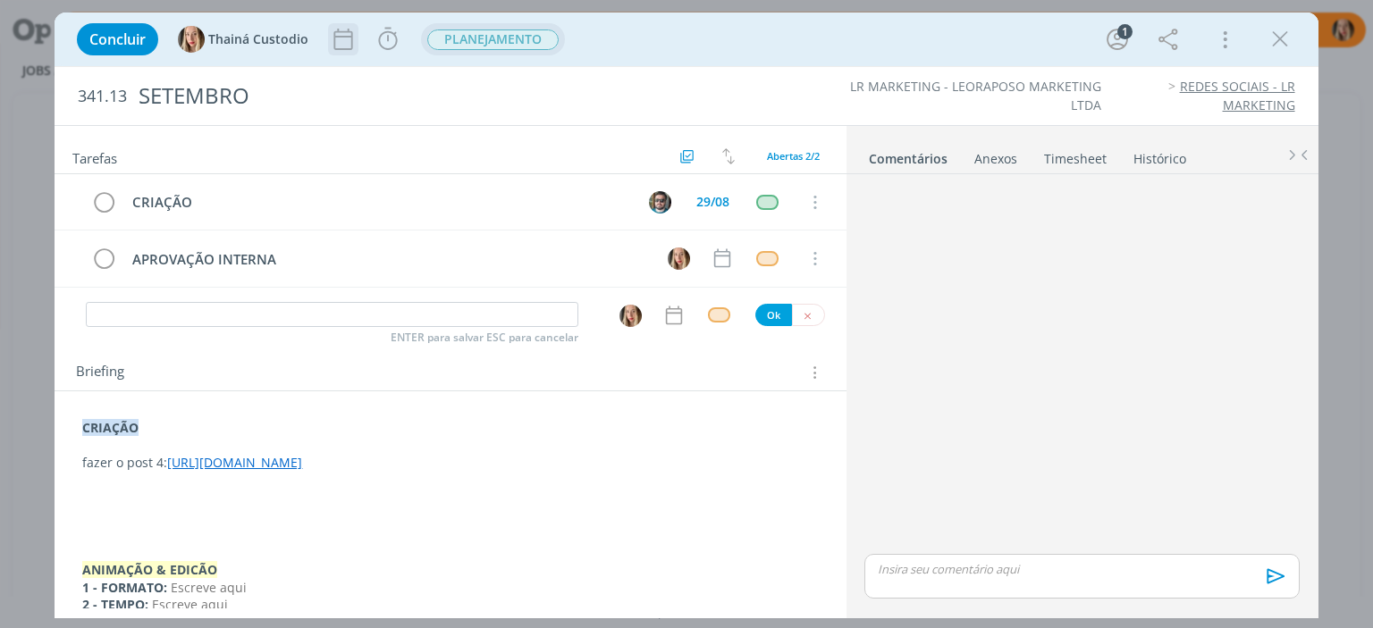
click at [347, 53] on div "dialog" at bounding box center [343, 39] width 30 height 32
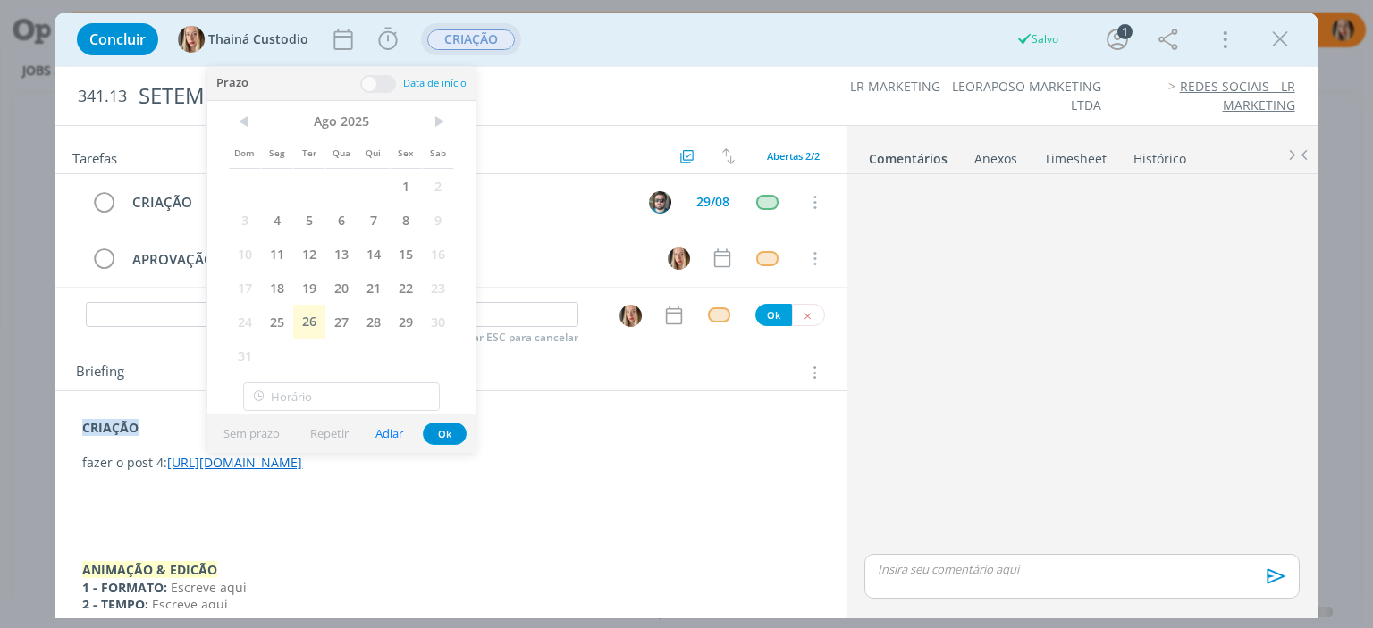
click at [414, 317] on span "29" at bounding box center [406, 322] width 32 height 34
click at [455, 426] on button "Ok" at bounding box center [445, 434] width 44 height 22
